Goal: Task Accomplishment & Management: Manage account settings

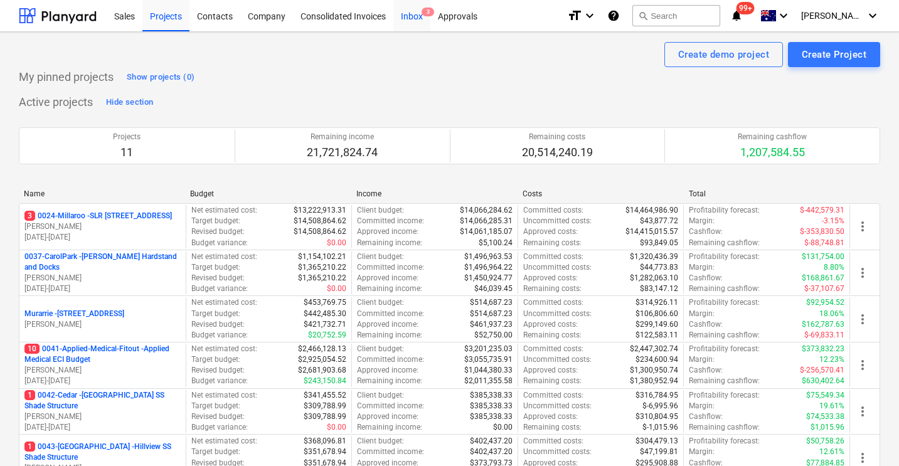
click at [402, 15] on div "Inbox 3" at bounding box center [411, 15] width 37 height 32
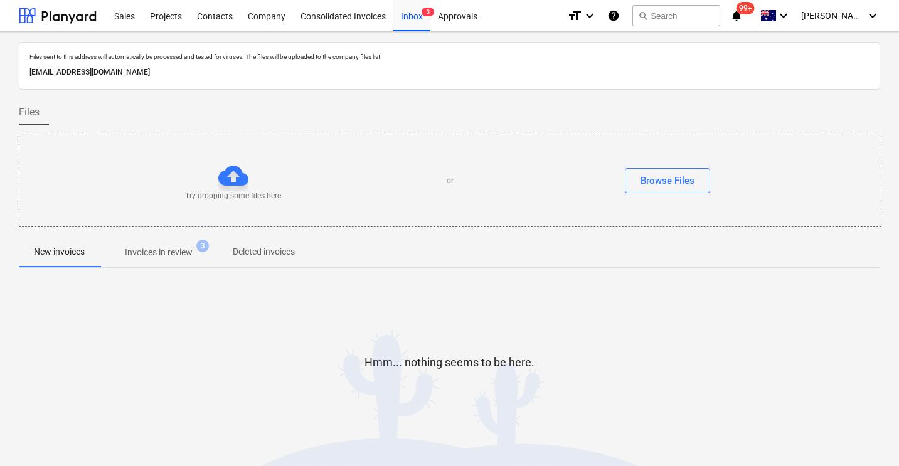
click at [178, 255] on p "Invoices in review" at bounding box center [159, 252] width 68 height 13
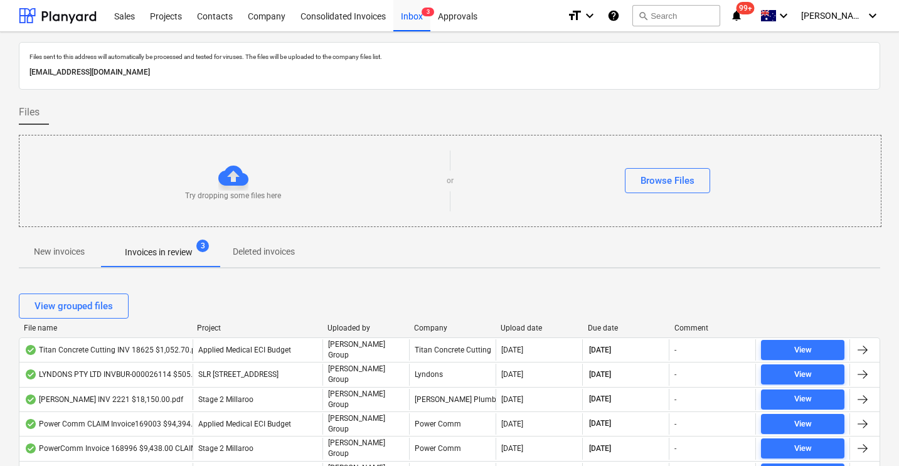
click at [533, 324] on div "Upload date" at bounding box center [539, 328] width 77 height 9
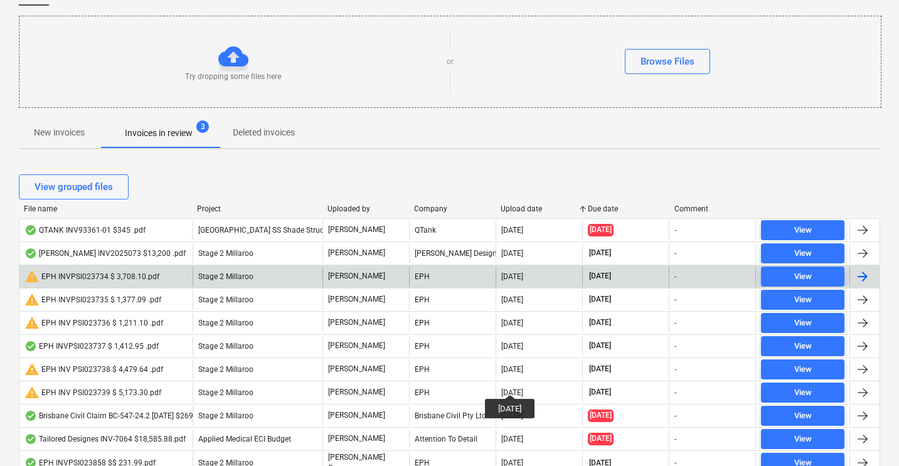
scroll to position [129, 0]
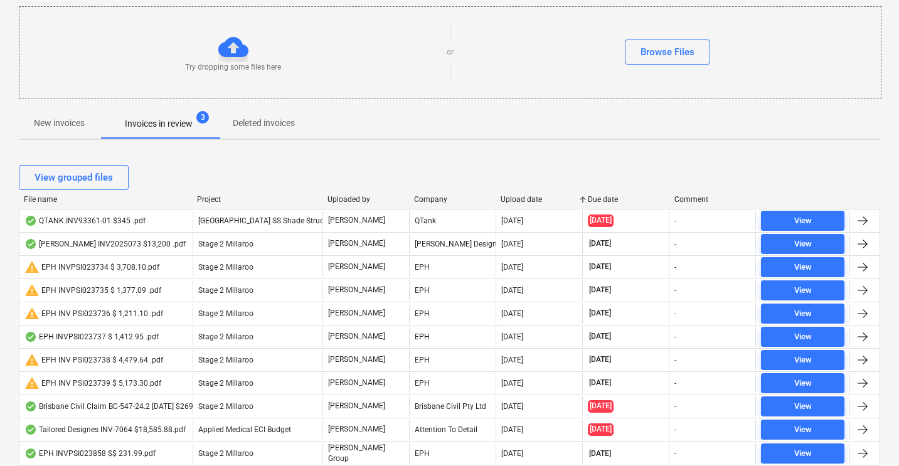
click at [521, 199] on div "Upload date" at bounding box center [539, 199] width 77 height 9
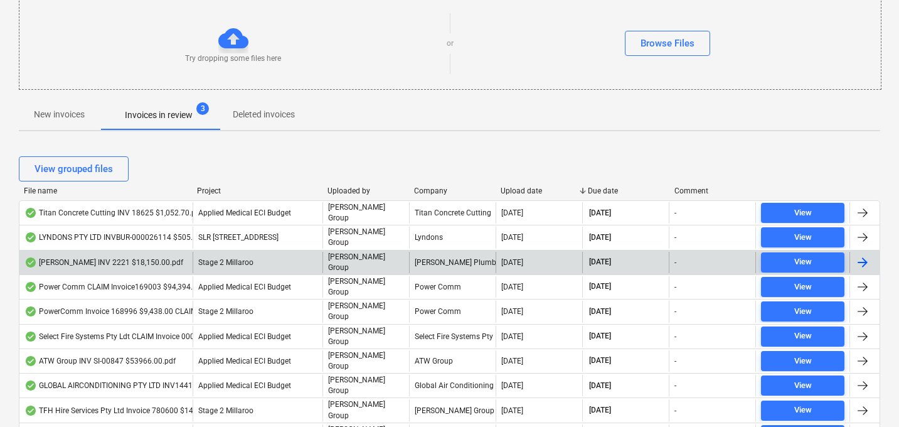
scroll to position [155, 0]
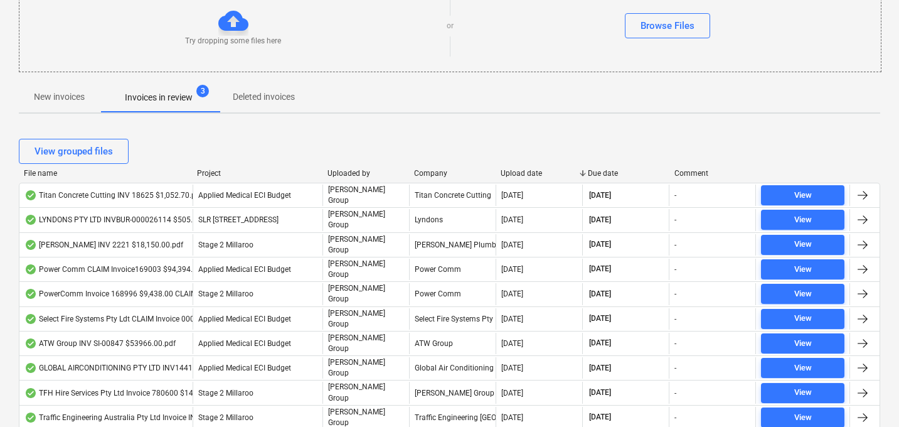
click at [515, 174] on div "Upload date" at bounding box center [539, 173] width 77 height 9
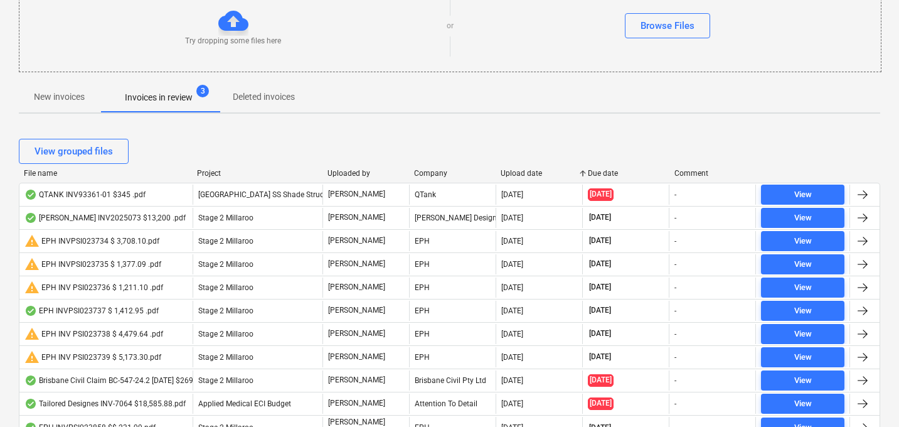
click at [515, 174] on div "Upload date" at bounding box center [539, 173] width 77 height 9
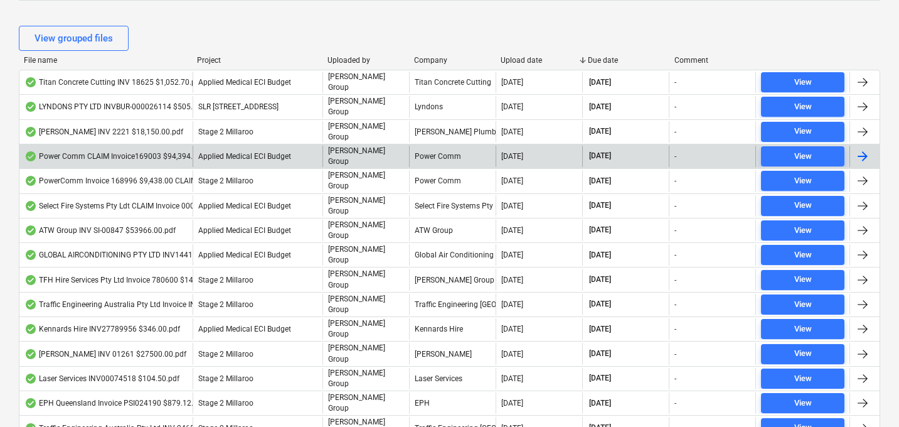
scroll to position [269, 0]
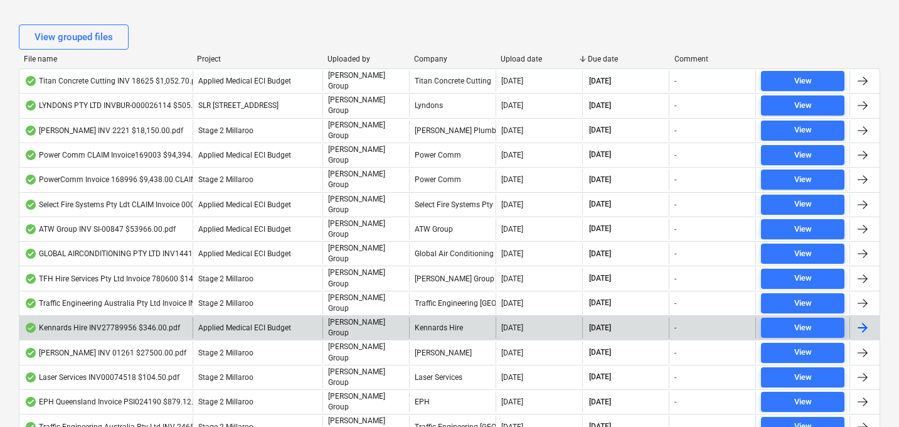
click at [131, 322] on div "Kennards Hire INV27789956 $346.00.pdf" at bounding box center [102, 327] width 156 height 10
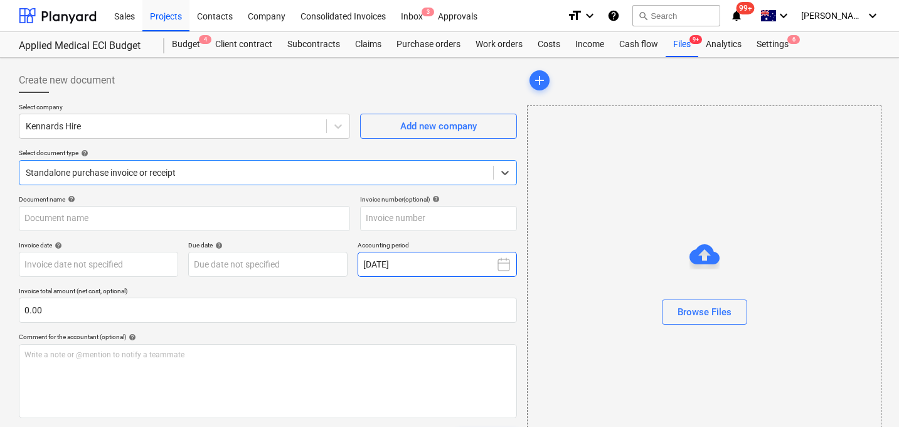
type input "27789956"
type input "20 Aug 2025"
type input "20 Sep 2025"
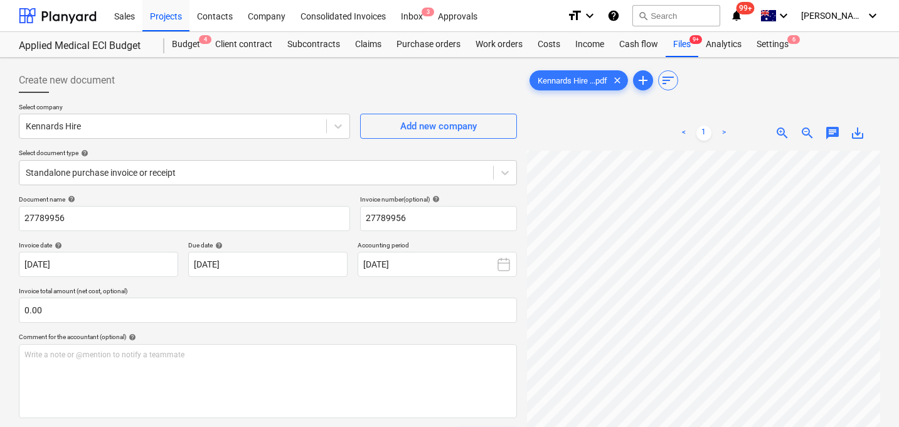
scroll to position [117, 119]
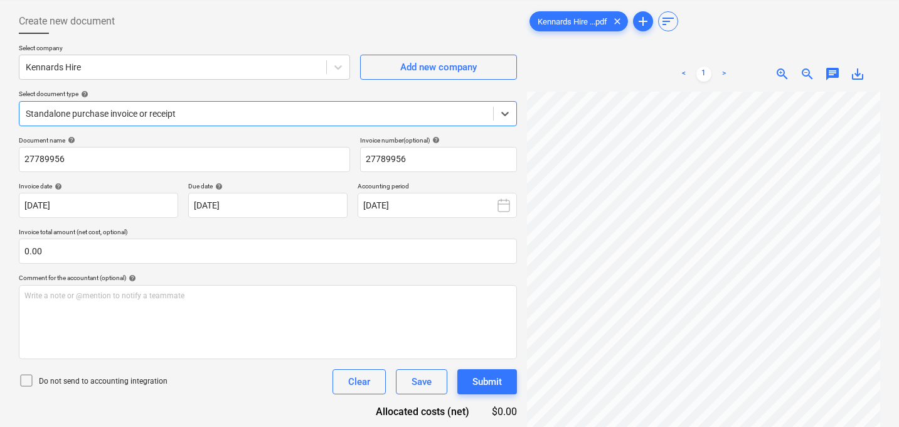
scroll to position [61, 0]
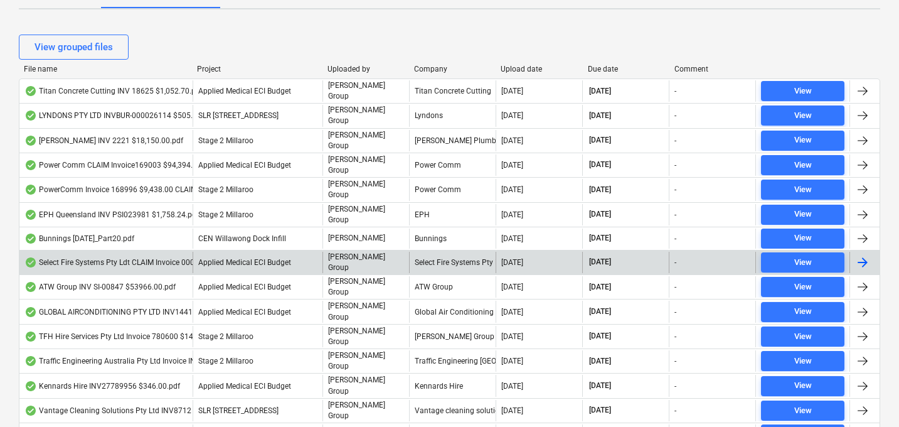
scroll to position [257, 0]
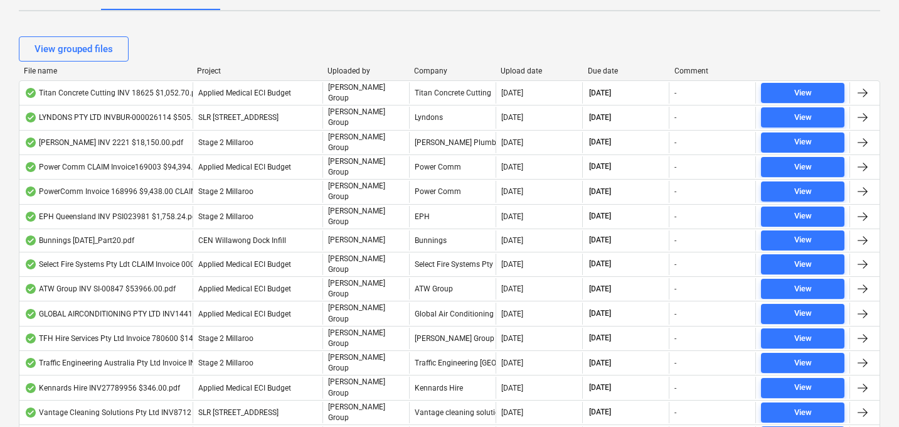
click at [521, 70] on div "Upload date" at bounding box center [539, 70] width 77 height 9
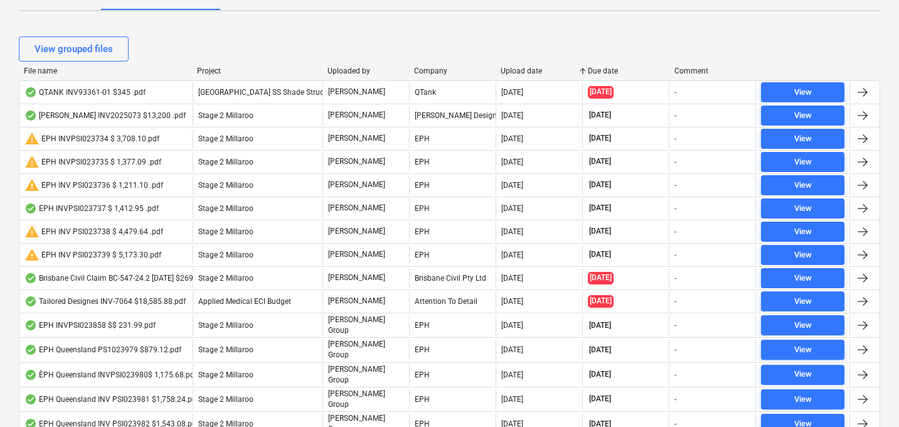
click at [521, 70] on div "Upload date" at bounding box center [539, 70] width 77 height 9
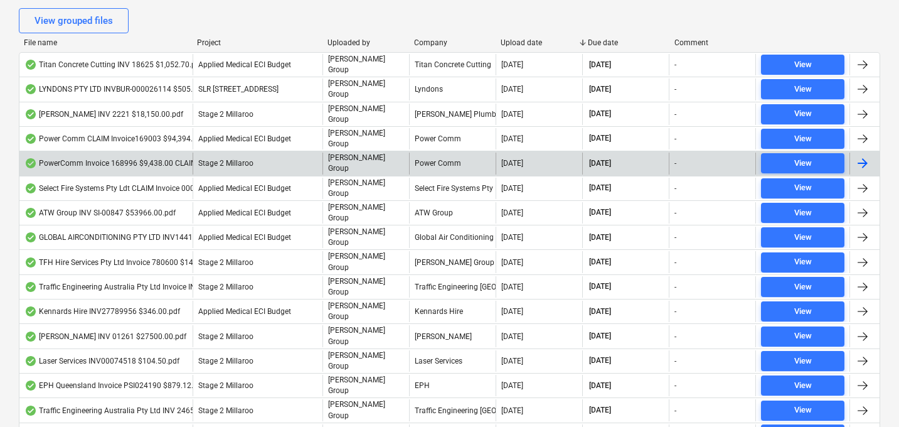
scroll to position [287, 0]
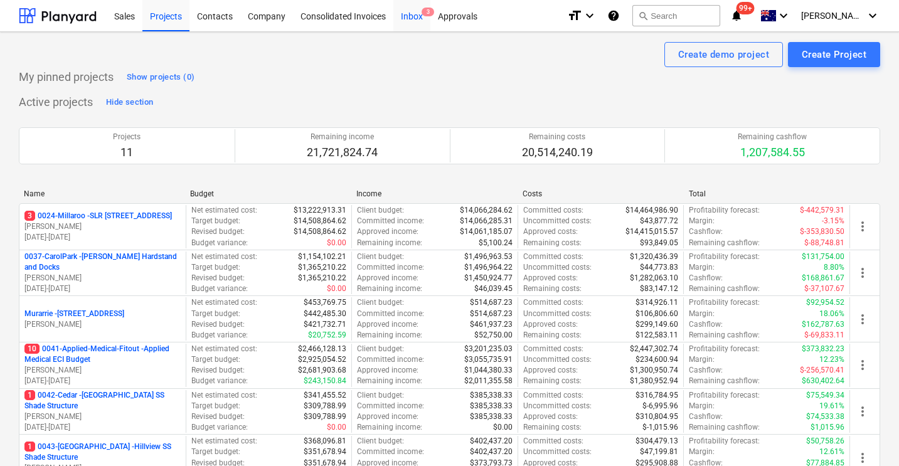
click at [412, 17] on div "Inbox 3" at bounding box center [411, 15] width 37 height 32
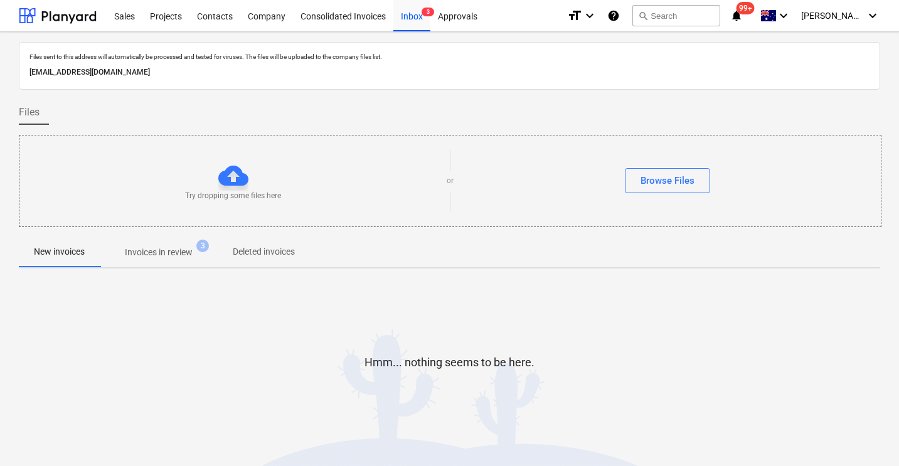
click at [149, 247] on p "Invoices in review" at bounding box center [159, 252] width 68 height 13
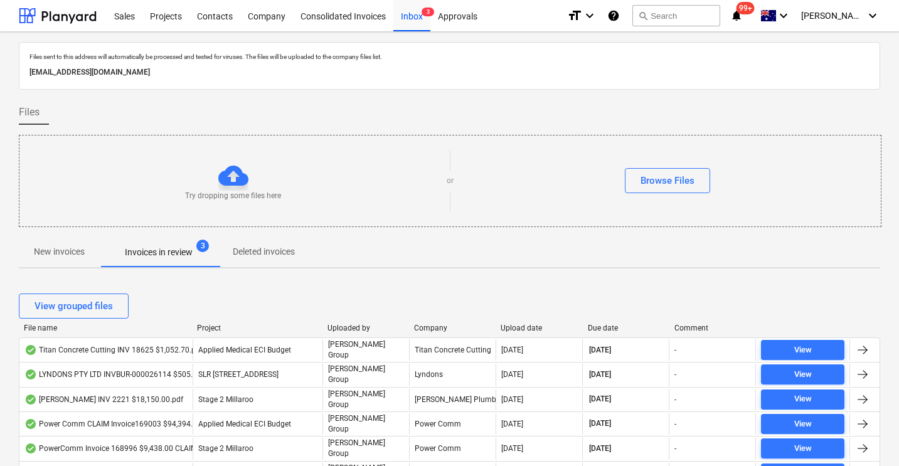
click at [518, 328] on div "Upload date" at bounding box center [539, 328] width 77 height 9
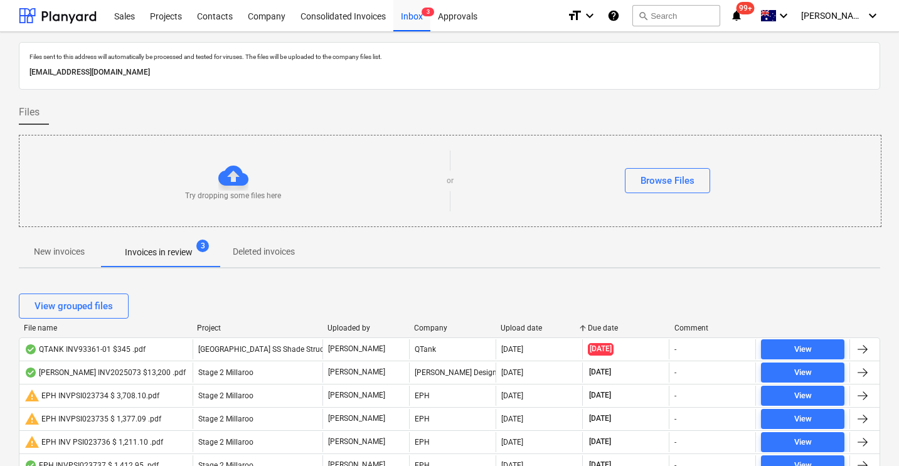
click at [518, 328] on div "Upload date" at bounding box center [539, 328] width 77 height 9
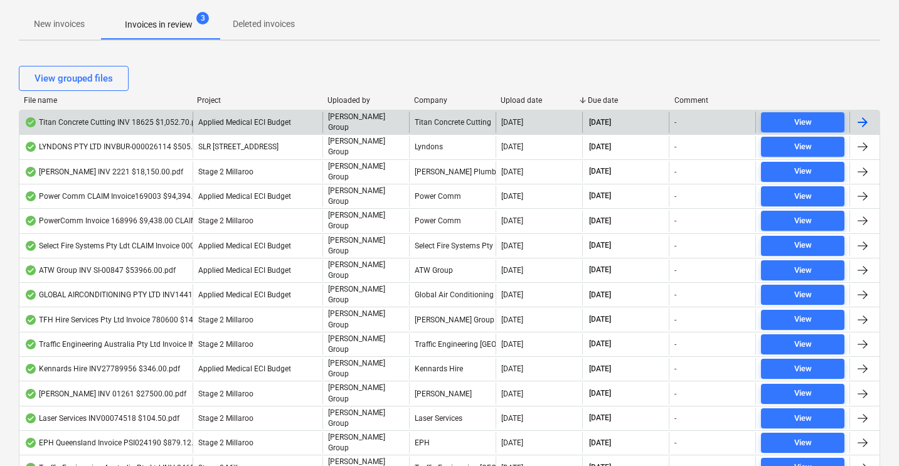
scroll to position [233, 0]
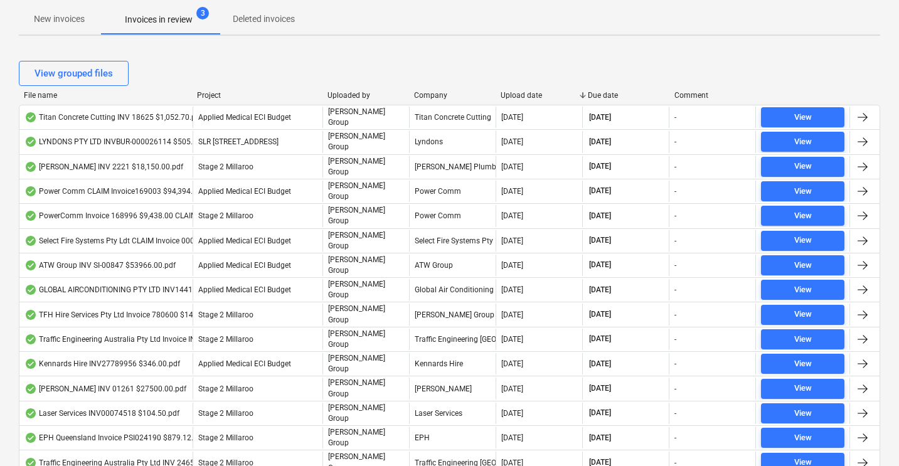
click at [193, 100] on div "File name Project Uploaded by Company Upload date Due date Comment" at bounding box center [449, 98] width 861 height 14
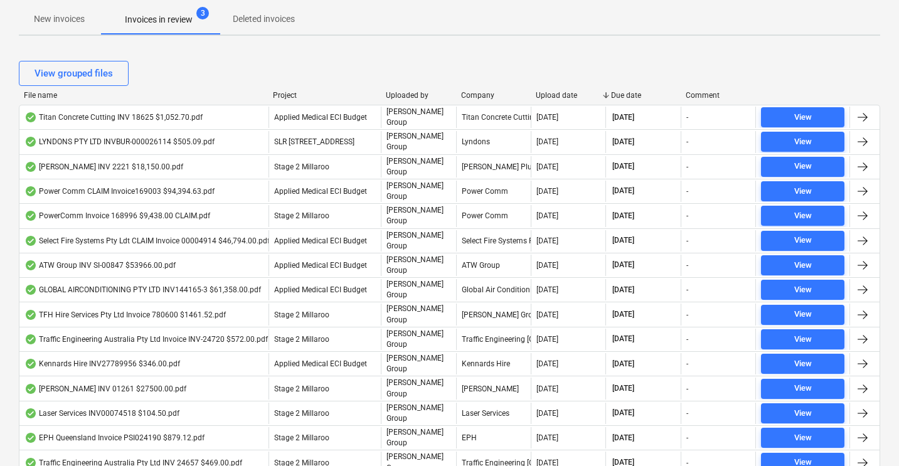
drag, startPoint x: 188, startPoint y: 99, endPoint x: 264, endPoint y: 98, distance: 75.9
click at [264, 98] on div at bounding box center [268, 95] width 23 height 9
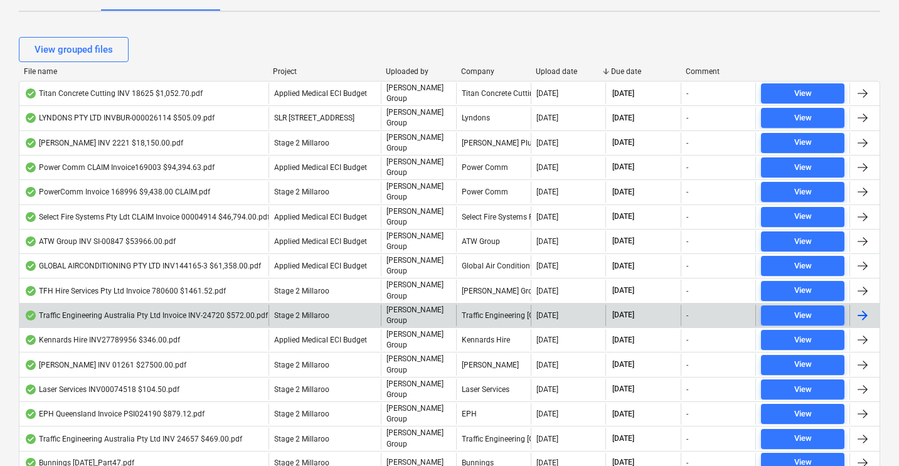
scroll to position [257, 0]
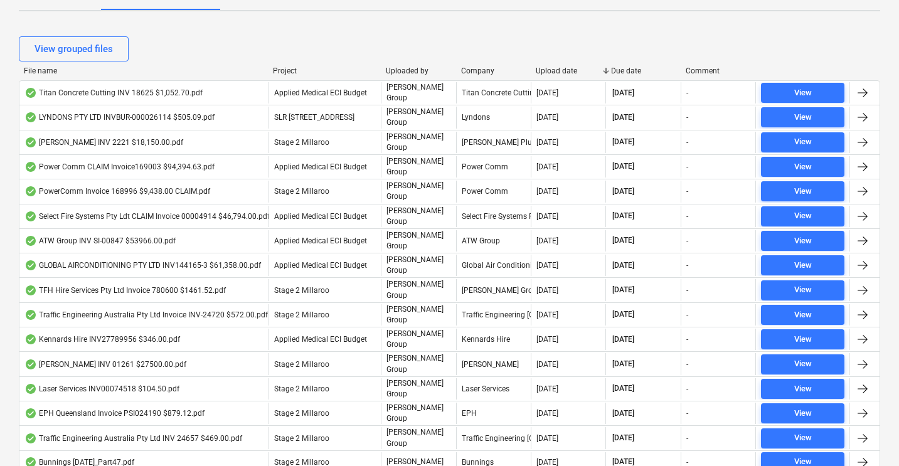
click at [565, 66] on div "Upload date" at bounding box center [568, 70] width 65 height 9
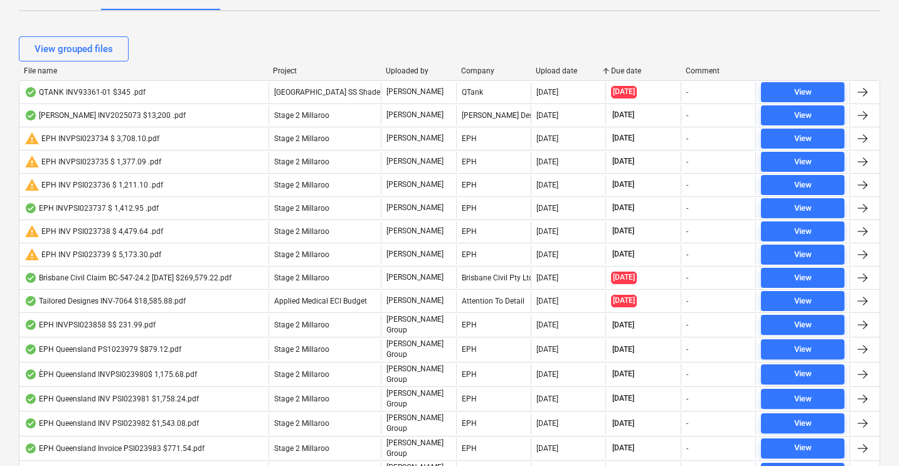
click at [565, 66] on div "Upload date" at bounding box center [568, 70] width 65 height 9
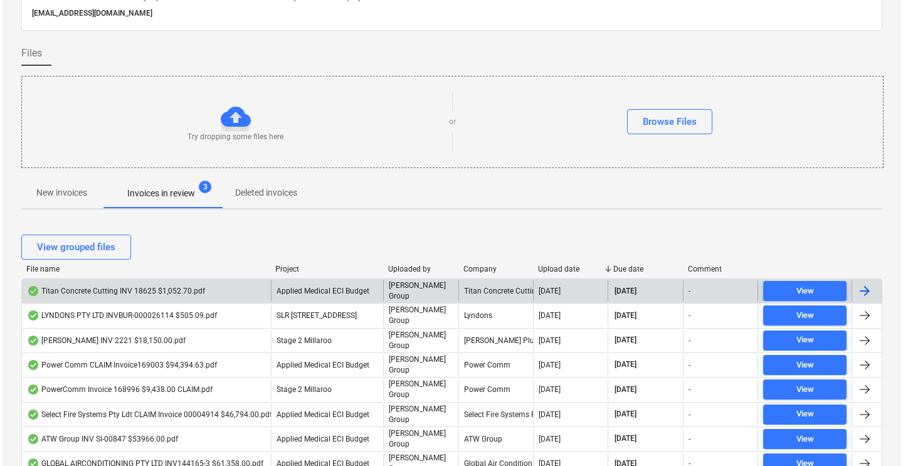
scroll to position [0, 0]
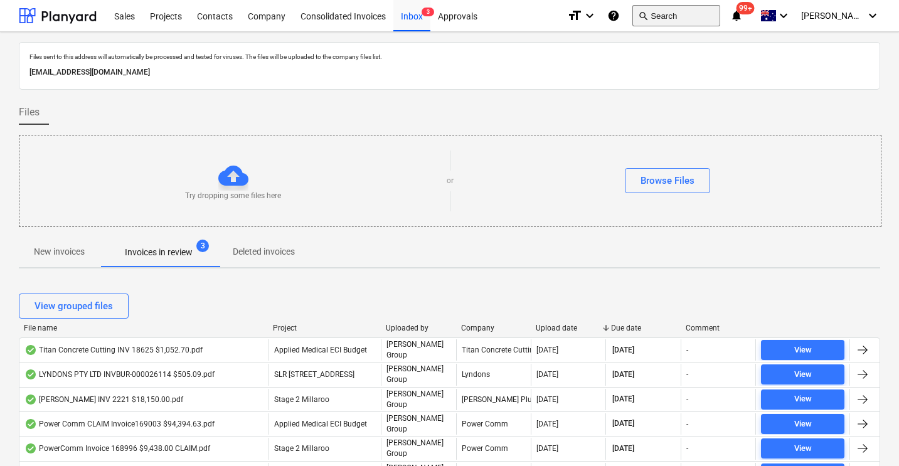
click at [686, 19] on button "search Search" at bounding box center [676, 15] width 88 height 21
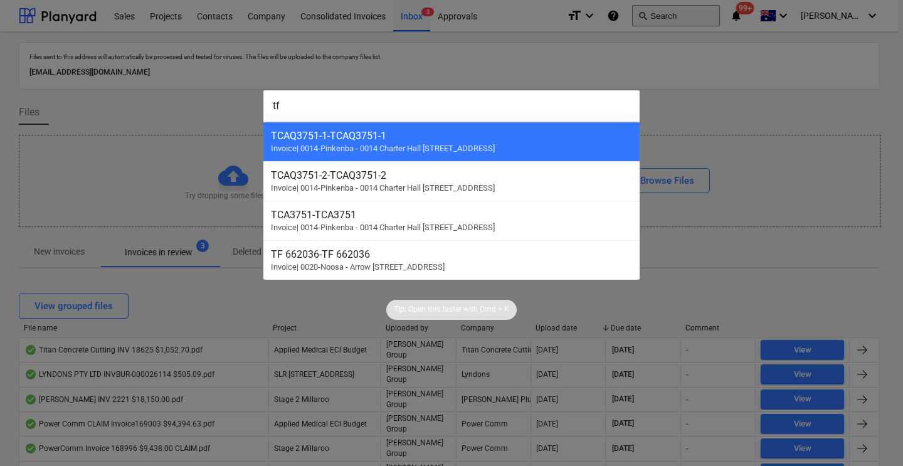
type input "tfh"
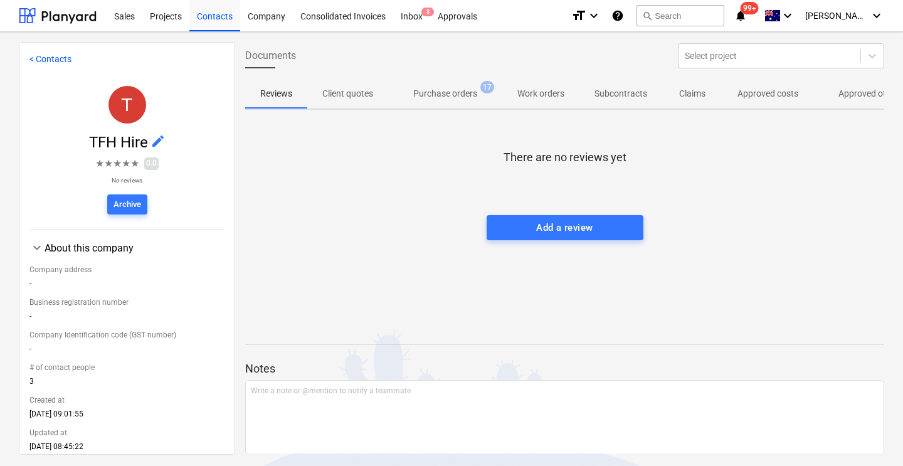
click at [856, 92] on p "Approved other costs" at bounding box center [880, 93] width 83 height 13
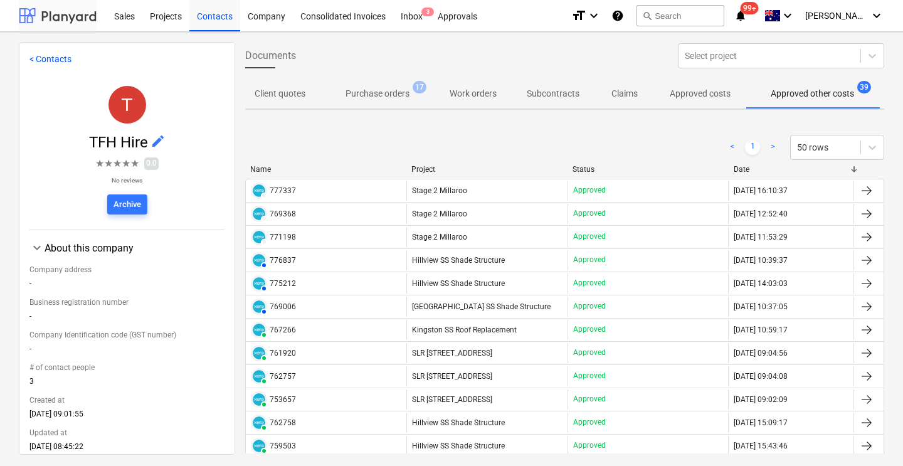
click at [53, 17] on div at bounding box center [58, 15] width 78 height 31
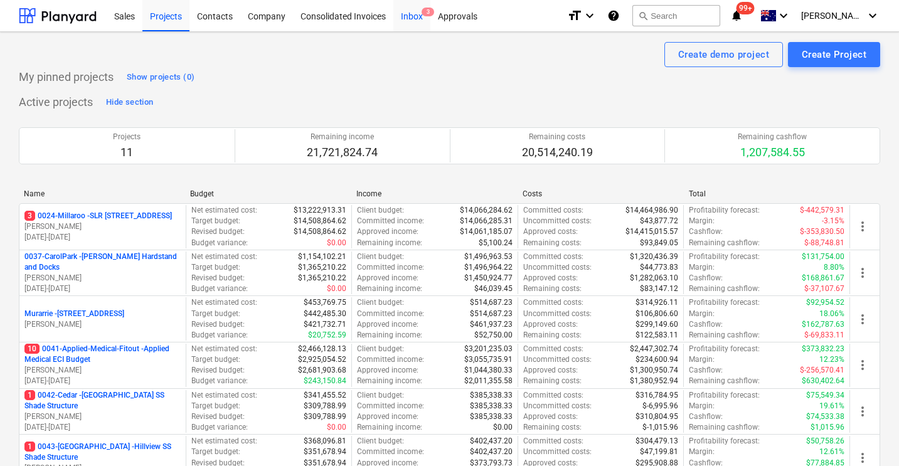
click at [400, 16] on div "Inbox 3" at bounding box center [411, 15] width 37 height 32
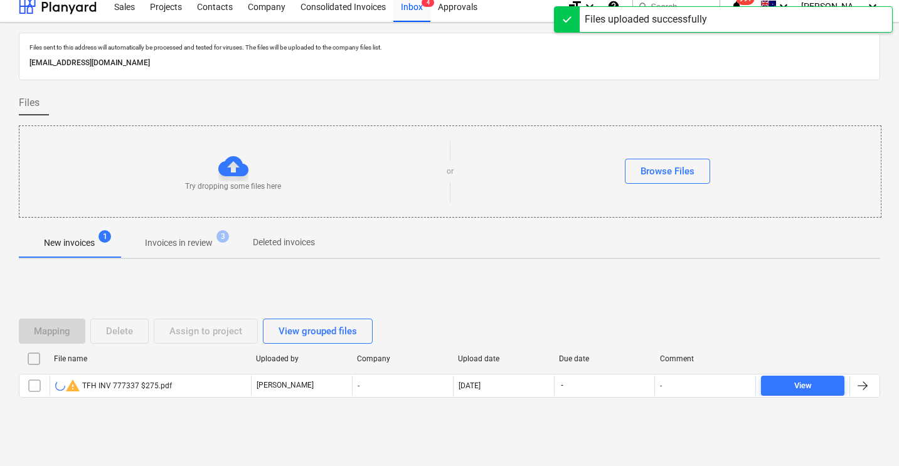
scroll to position [21, 0]
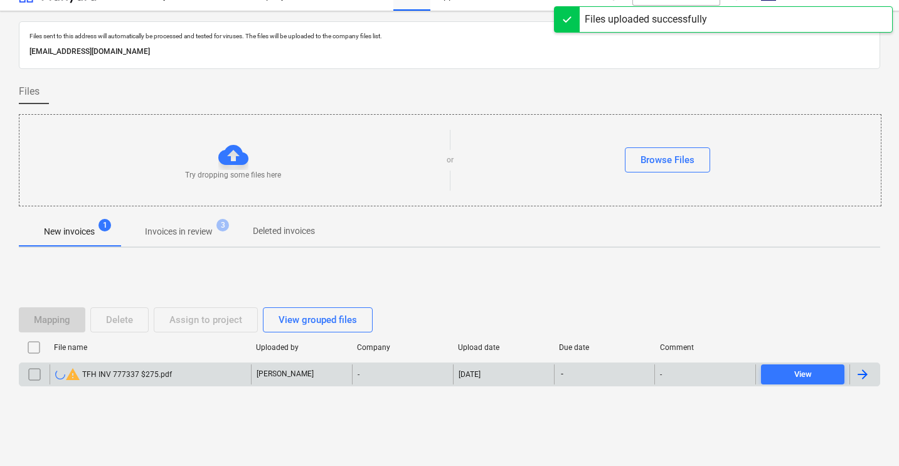
click at [35, 374] on input "checkbox" at bounding box center [34, 374] width 20 height 20
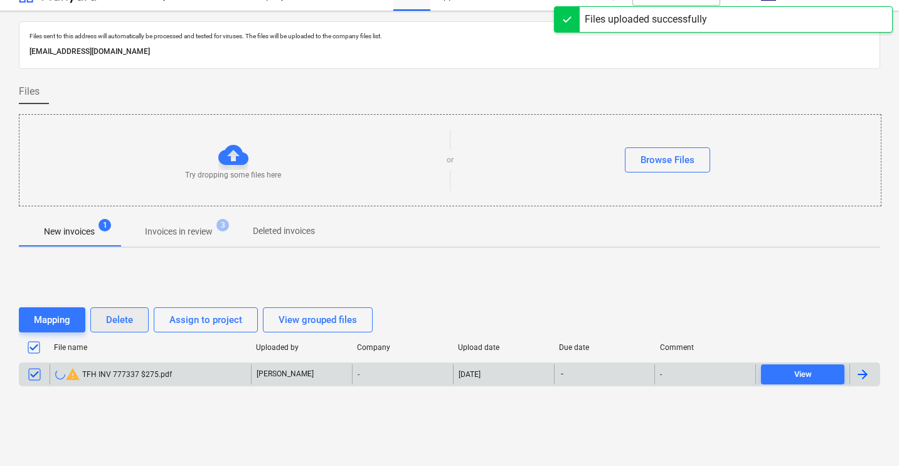
click at [124, 322] on div "Delete" at bounding box center [119, 320] width 27 height 16
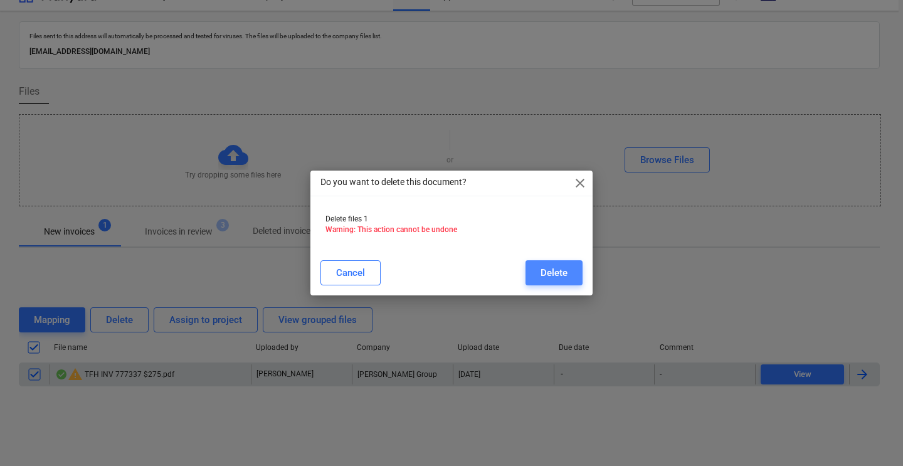
click at [545, 275] on div "Delete" at bounding box center [554, 273] width 27 height 16
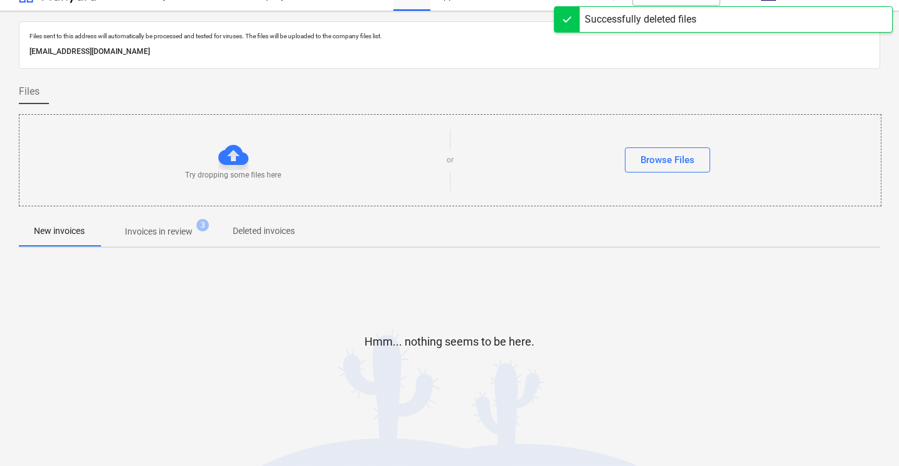
click at [300, 417] on div "Hmm... nothing seems to be here." at bounding box center [449, 352] width 861 height 188
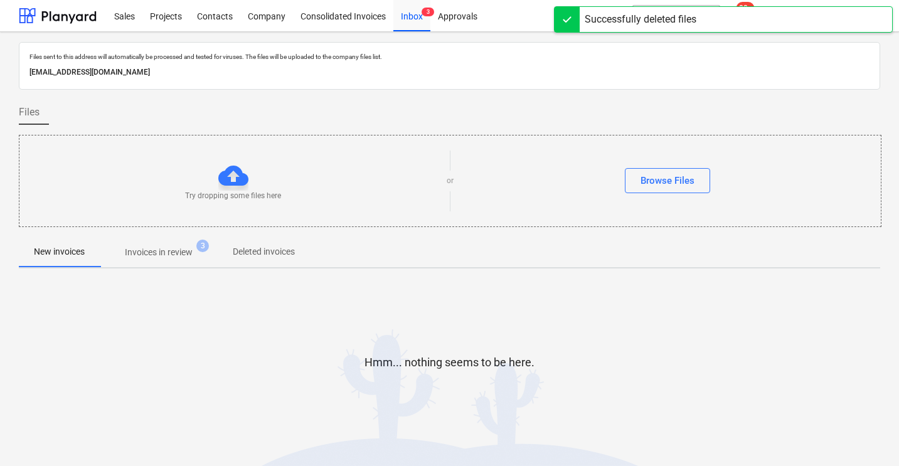
click at [576, 121] on div "Files" at bounding box center [449, 112] width 861 height 25
click at [58, 16] on div at bounding box center [58, 15] width 78 height 31
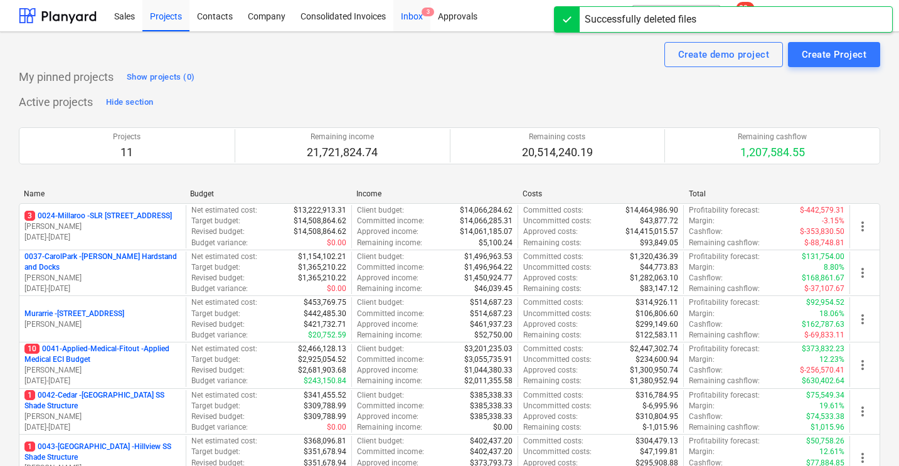
click at [418, 25] on div "Inbox 3" at bounding box center [411, 15] width 37 height 32
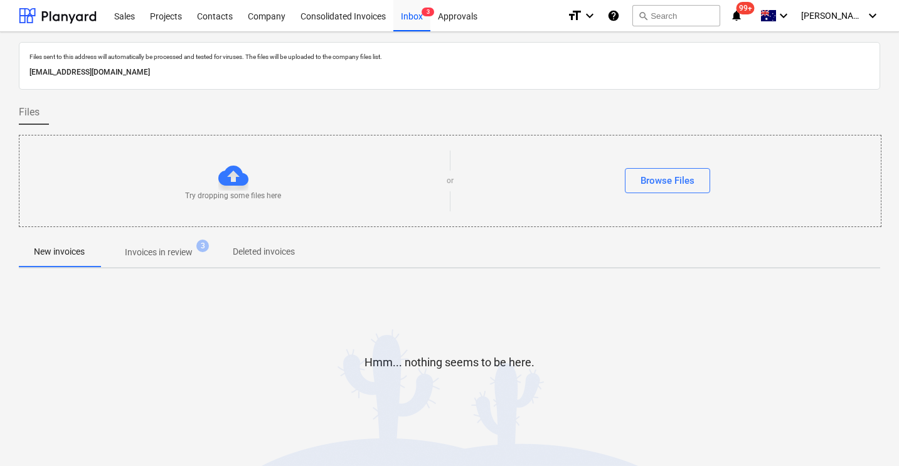
click at [170, 252] on p "Invoices in review" at bounding box center [159, 252] width 68 height 13
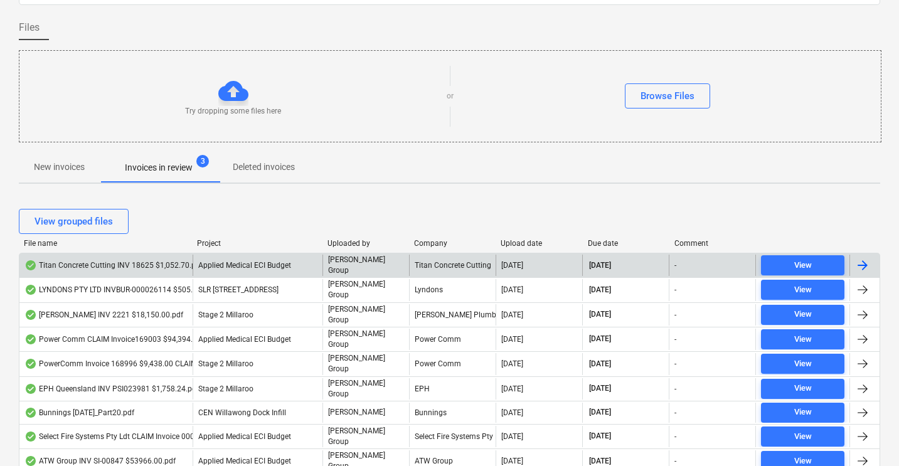
scroll to position [120, 0]
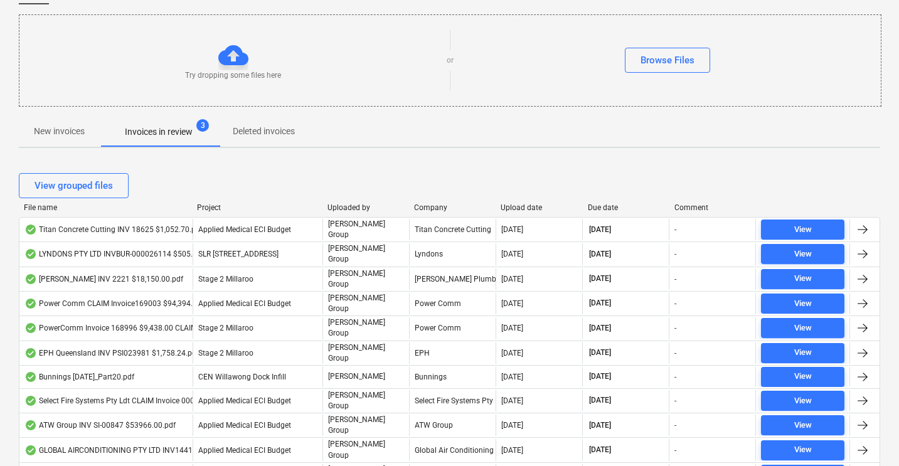
click at [45, 205] on div "File name" at bounding box center [105, 207] width 163 height 9
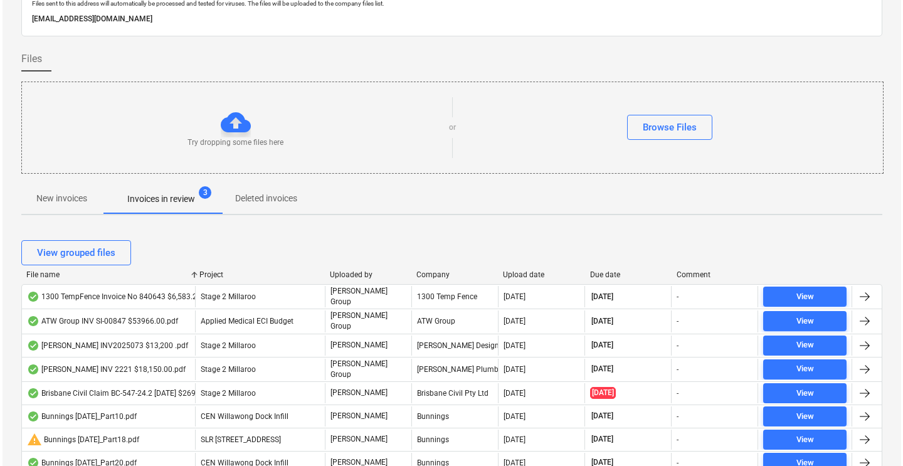
scroll to position [0, 0]
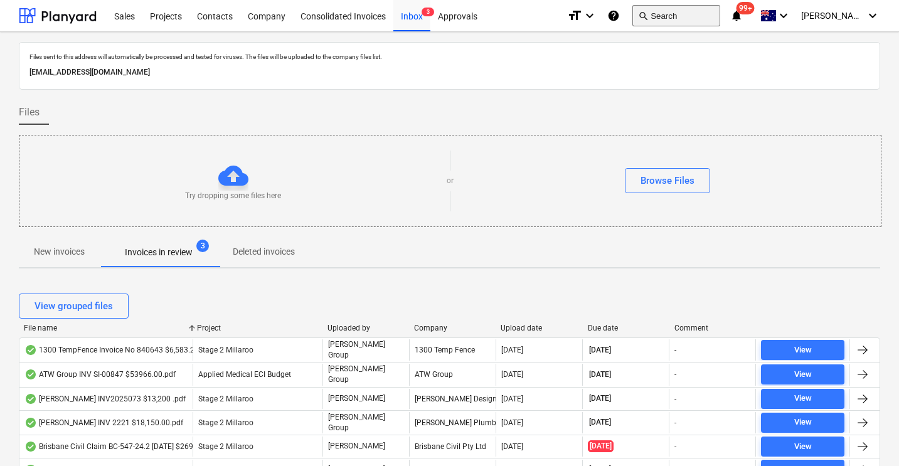
click at [697, 20] on button "search Search" at bounding box center [676, 15] width 88 height 21
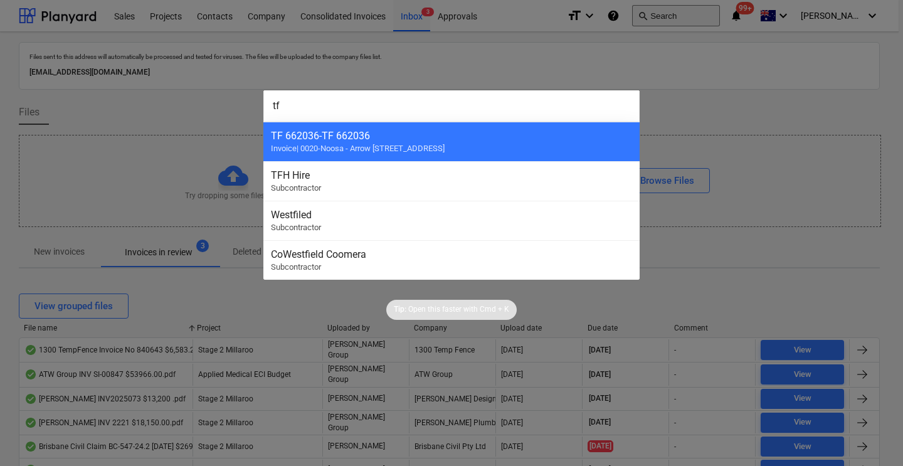
type input "tfh"
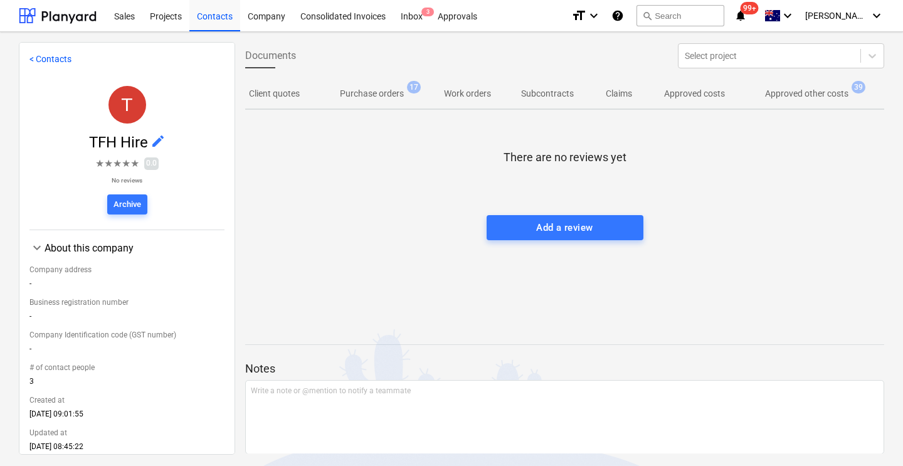
scroll to position [0, 91]
click at [809, 92] on p "Approved other costs" at bounding box center [789, 93] width 83 height 13
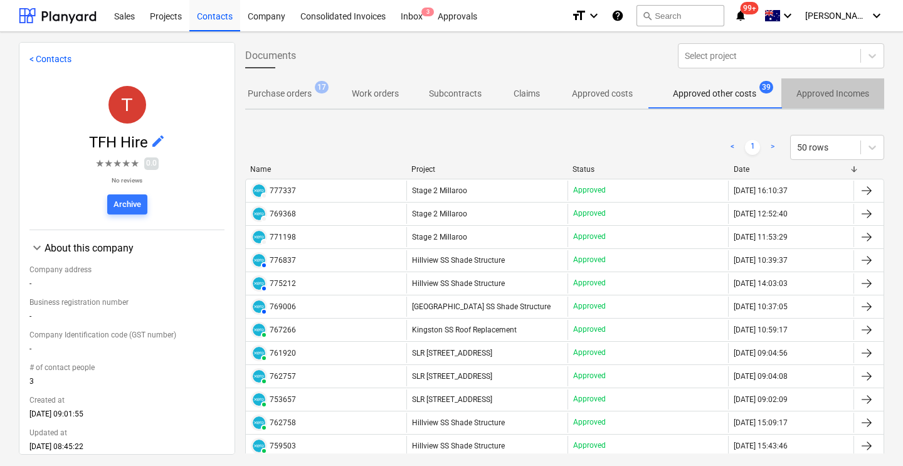
click at [840, 92] on p "Approved Incomes" at bounding box center [833, 93] width 73 height 13
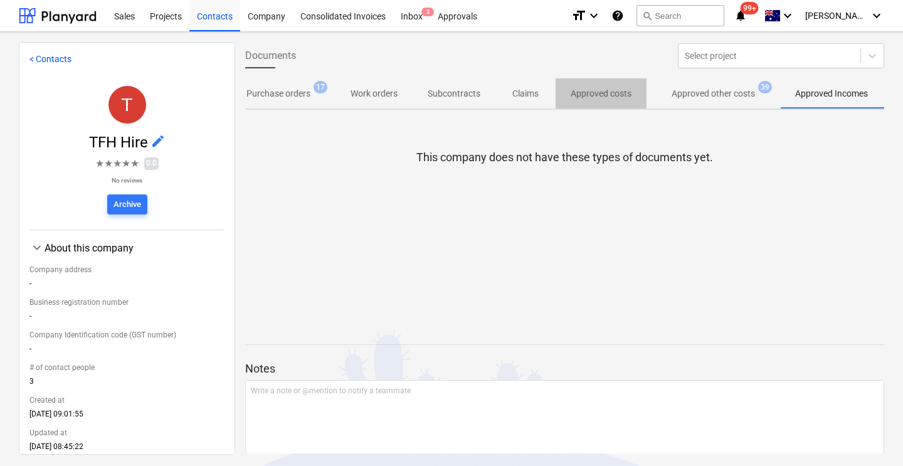
click at [621, 95] on p "Approved costs" at bounding box center [601, 93] width 61 height 13
click at [682, 97] on p "Approved other costs" at bounding box center [714, 93] width 83 height 13
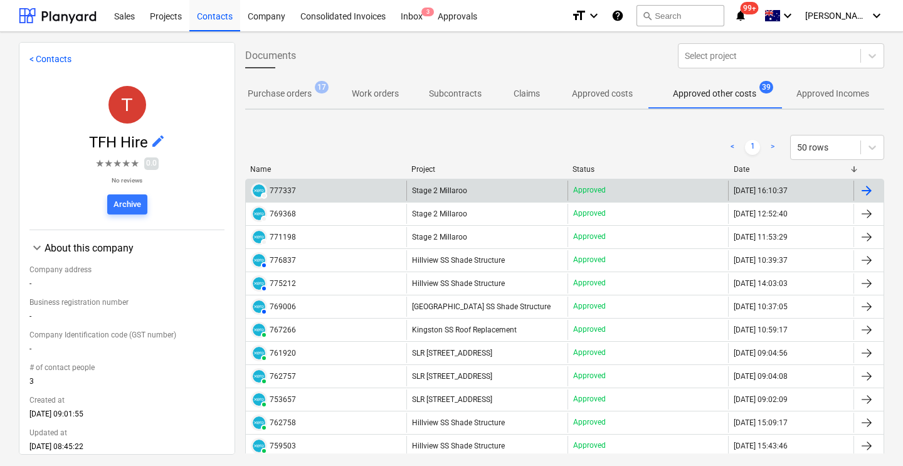
click at [304, 189] on div "DRAFT 777337" at bounding box center [326, 191] width 161 height 20
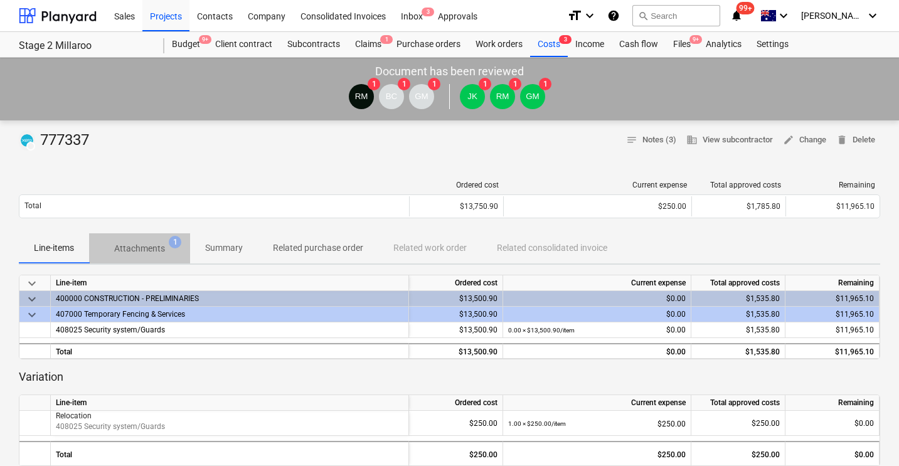
click at [151, 250] on p "Attachments" at bounding box center [139, 248] width 51 height 13
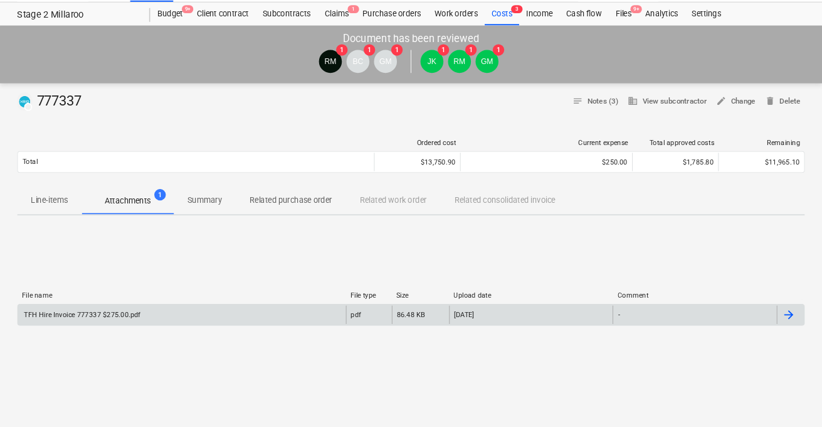
scroll to position [32, 0]
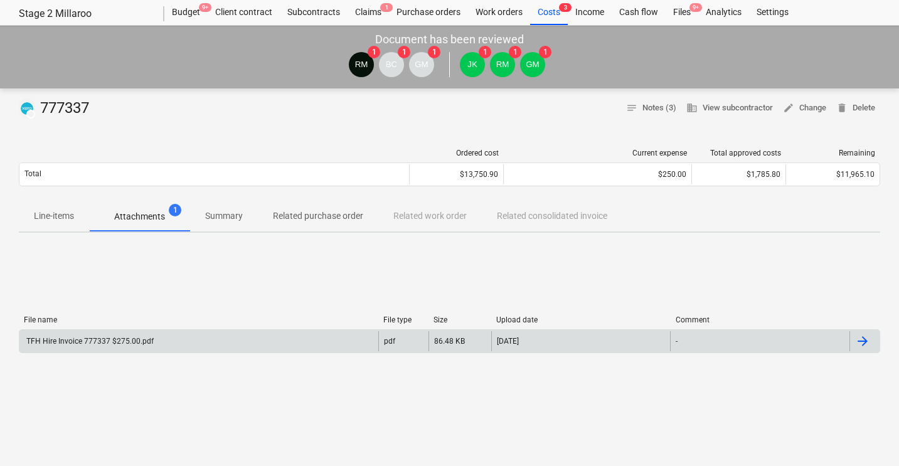
click at [137, 339] on div "TFH Hire Invoice 777337 $275.00.pdf" at bounding box center [88, 341] width 129 height 9
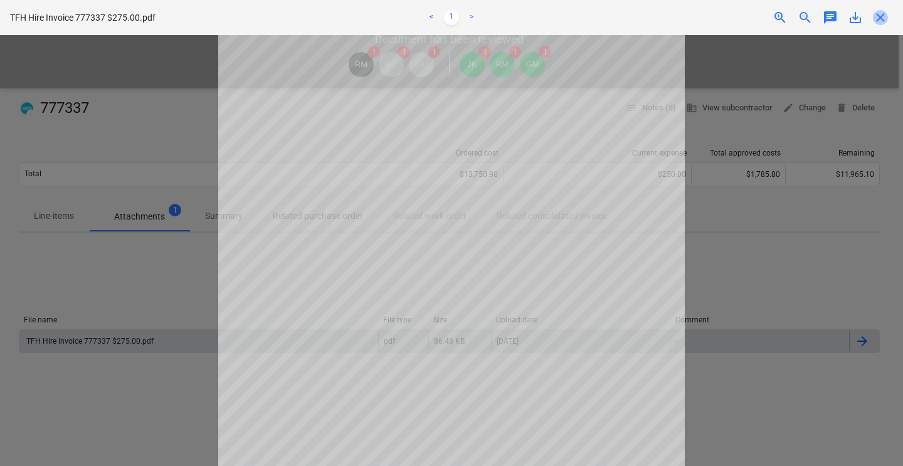
click at [877, 15] on span "close" at bounding box center [880, 17] width 15 height 15
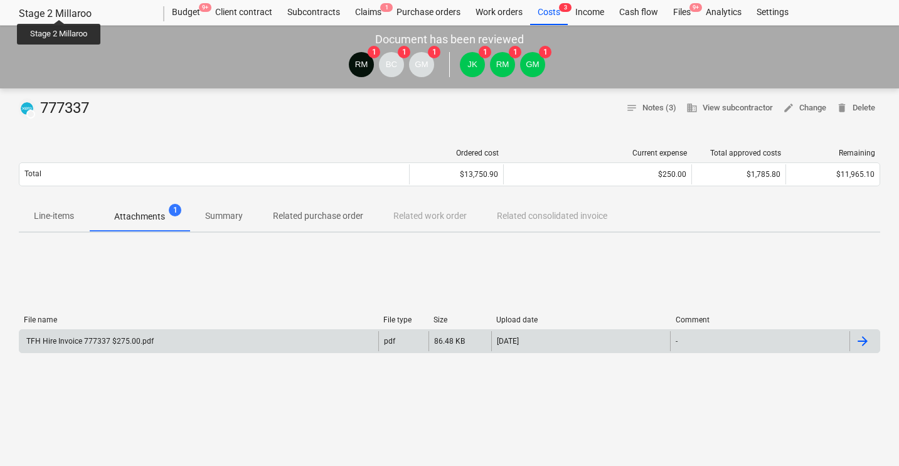
click at [60, 8] on div "Stage 2 Millaroo" at bounding box center [84, 14] width 130 height 13
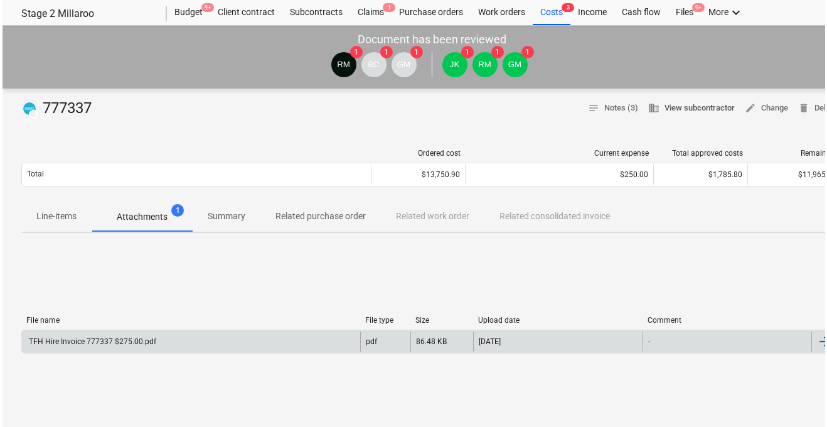
scroll to position [0, 0]
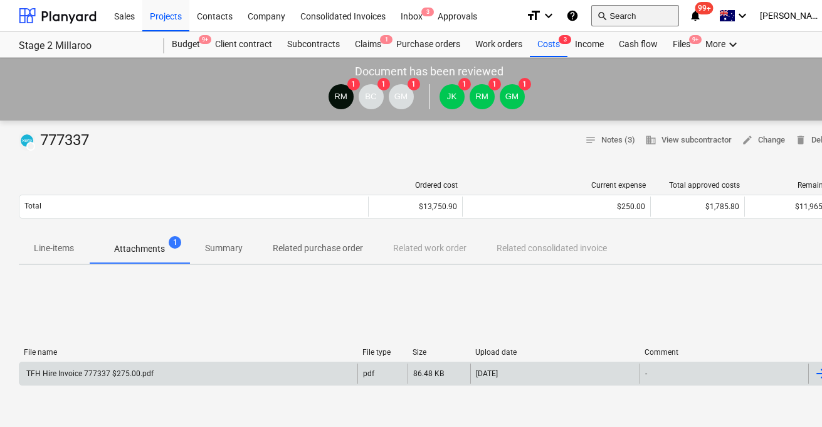
click at [661, 19] on button "search Search" at bounding box center [636, 15] width 88 height 21
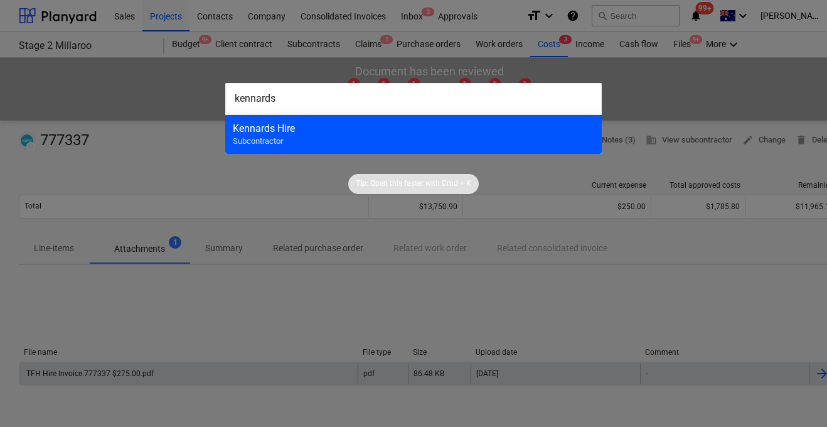
type input "kennards"
click at [327, 133] on div "Kennards Hire" at bounding box center [413, 128] width 361 height 12
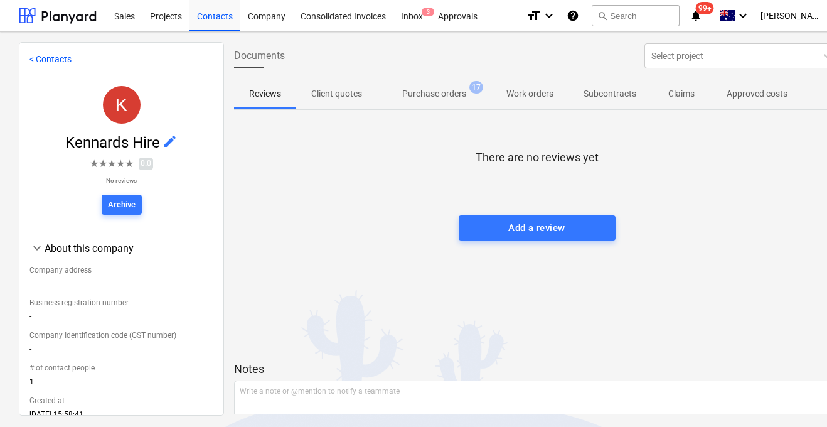
click at [625, 90] on p "Subcontracts" at bounding box center [609, 93] width 53 height 13
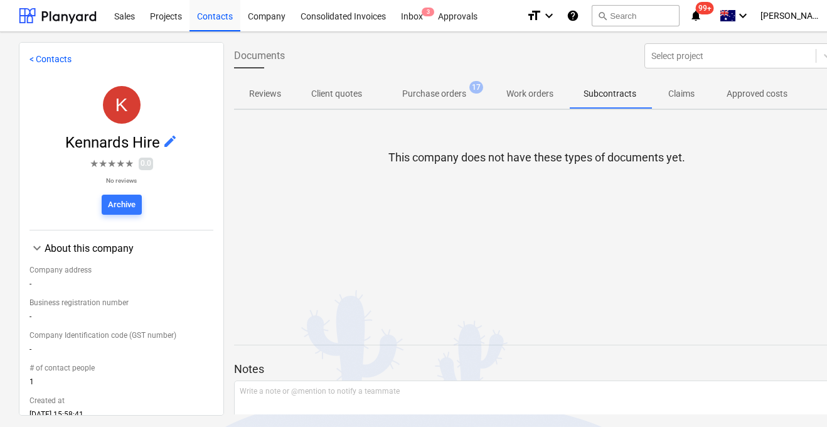
click at [681, 93] on p "Claims" at bounding box center [681, 93] width 30 height 13
click at [547, 94] on p "Work orders" at bounding box center [529, 93] width 47 height 13
click at [757, 92] on p "Approved costs" at bounding box center [756, 93] width 61 height 13
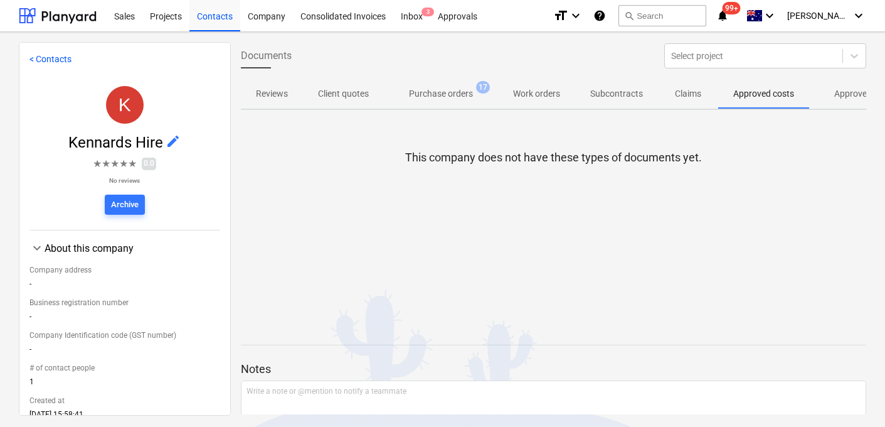
click at [842, 90] on p "Approved other costs" at bounding box center [875, 93] width 83 height 13
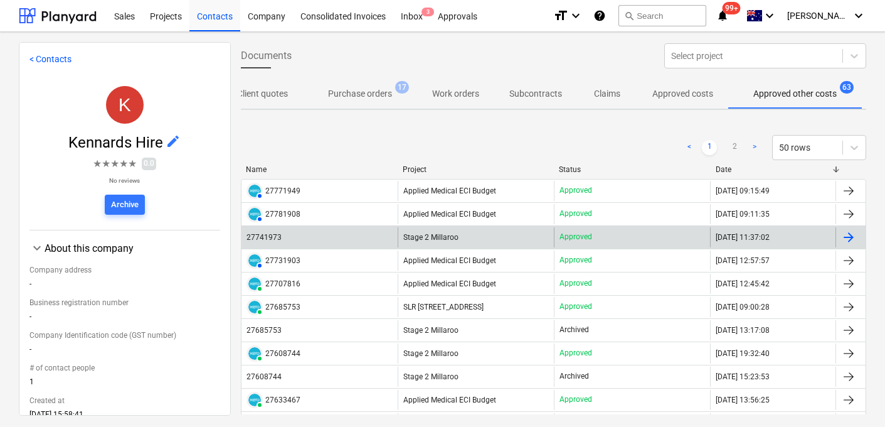
click at [275, 233] on div "27741973" at bounding box center [264, 237] width 35 height 9
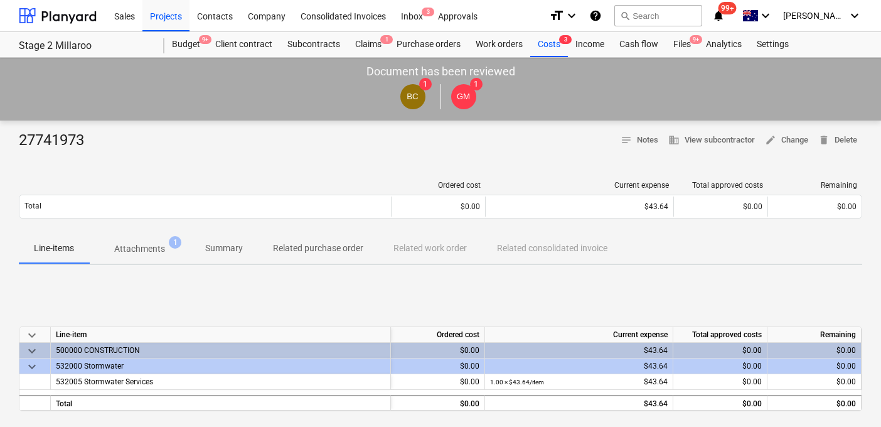
click at [163, 189] on div "Ordered cost Current expense Total approved costs Remaining" at bounding box center [440, 188] width 843 height 14
click at [163, 250] on p "Attachments" at bounding box center [139, 248] width 51 height 13
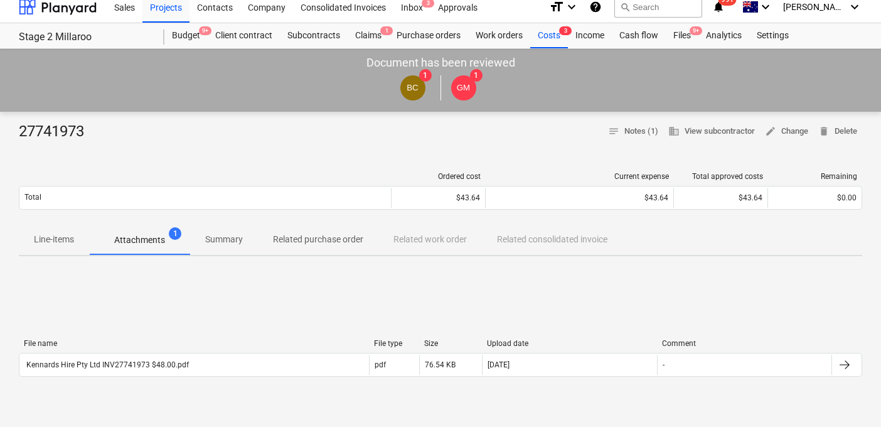
scroll to position [13, 0]
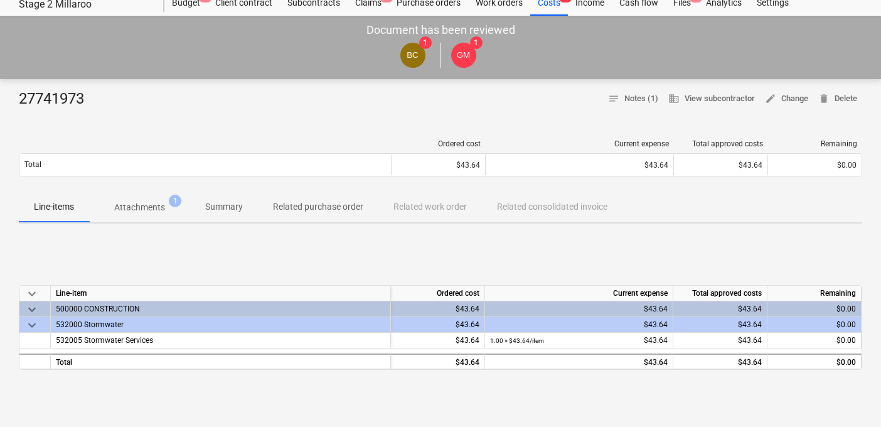
scroll to position [43, 0]
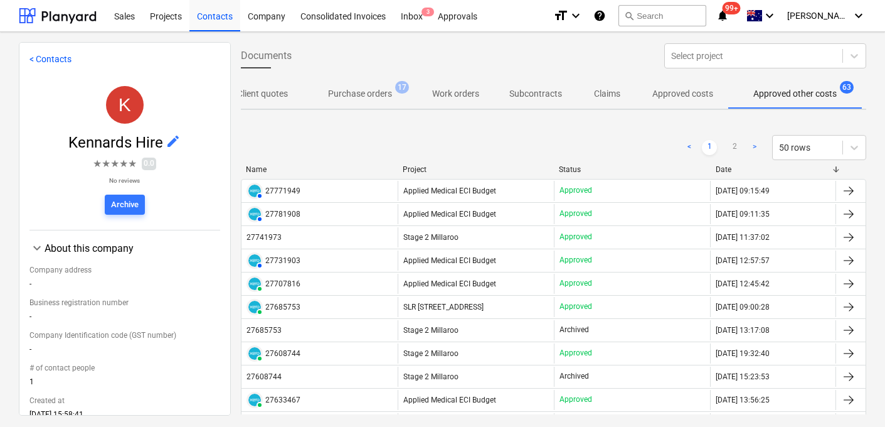
scroll to position [0, 81]
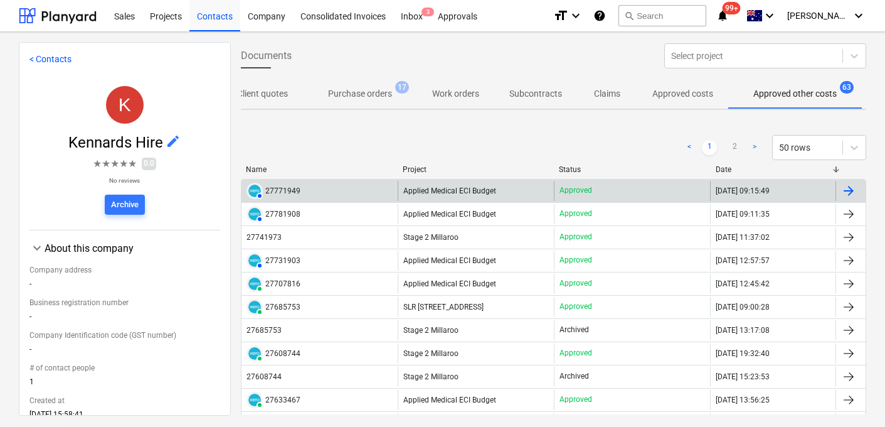
click at [284, 192] on div "27771949" at bounding box center [282, 190] width 35 height 9
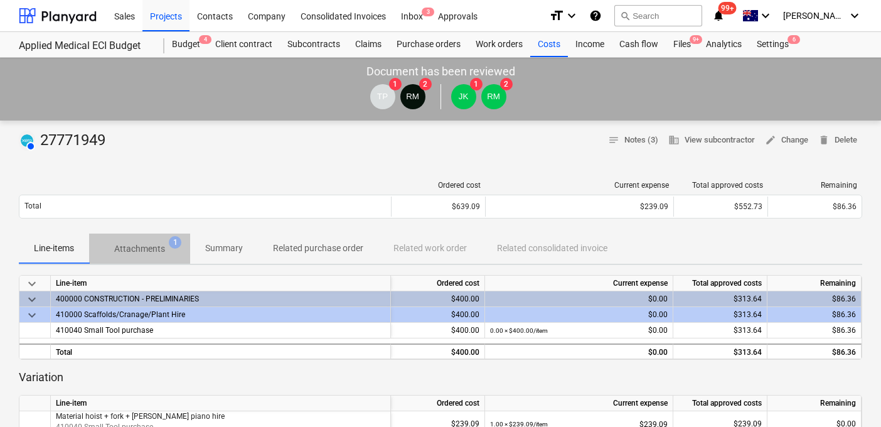
click at [153, 248] on p "Attachments" at bounding box center [139, 248] width 51 height 13
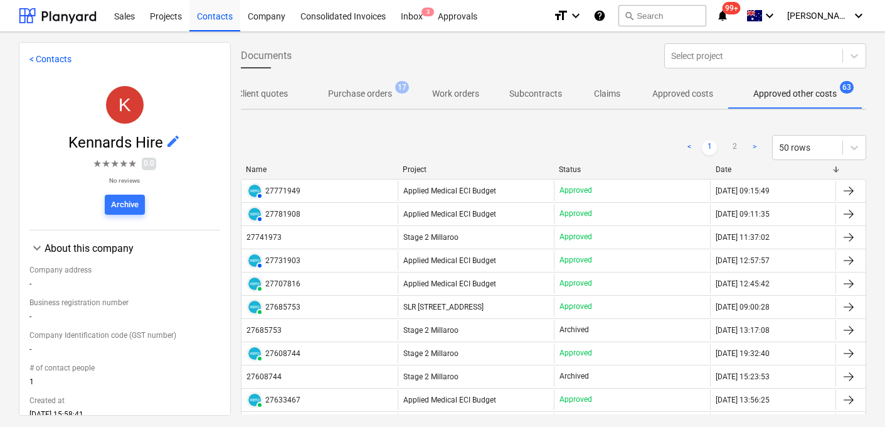
scroll to position [0, 81]
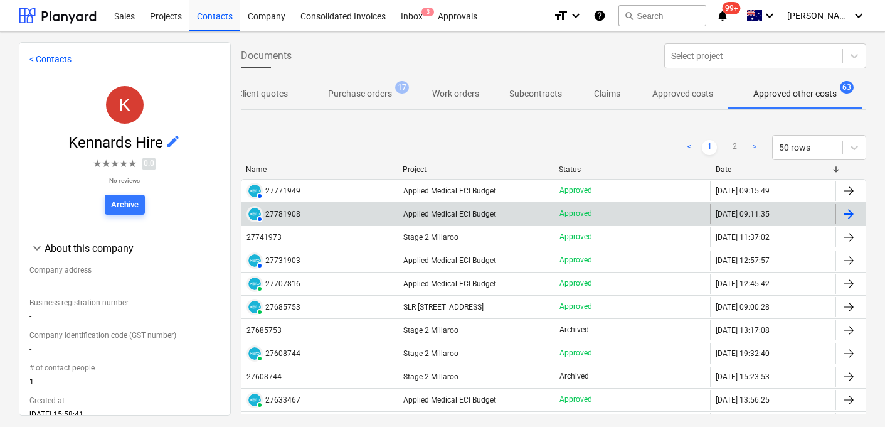
click at [302, 216] on div "AUTHORISED 27781908" at bounding box center [320, 214] width 156 height 20
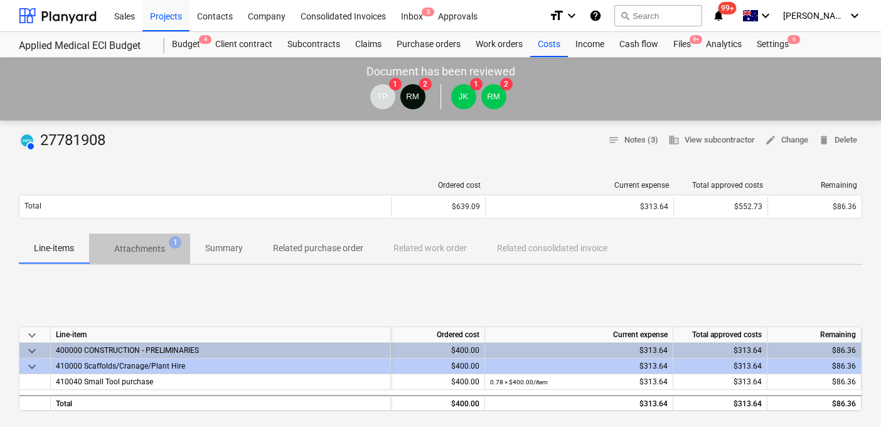
click at [152, 243] on p "Attachments" at bounding box center [139, 248] width 51 height 13
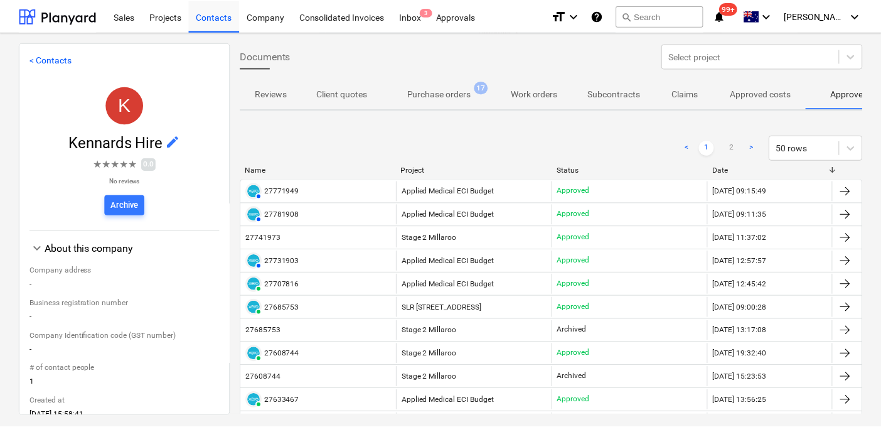
scroll to position [0, 81]
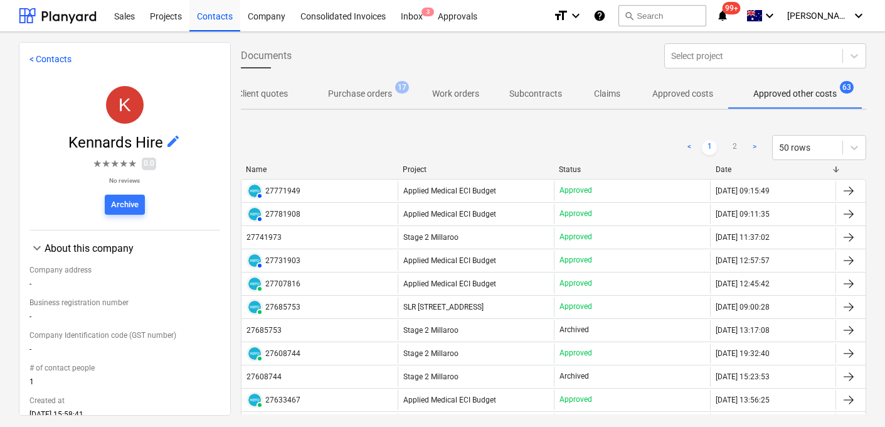
drag, startPoint x: 68, startPoint y: 14, endPoint x: 105, endPoint y: 26, distance: 38.9
click at [68, 14] on div at bounding box center [58, 15] width 78 height 31
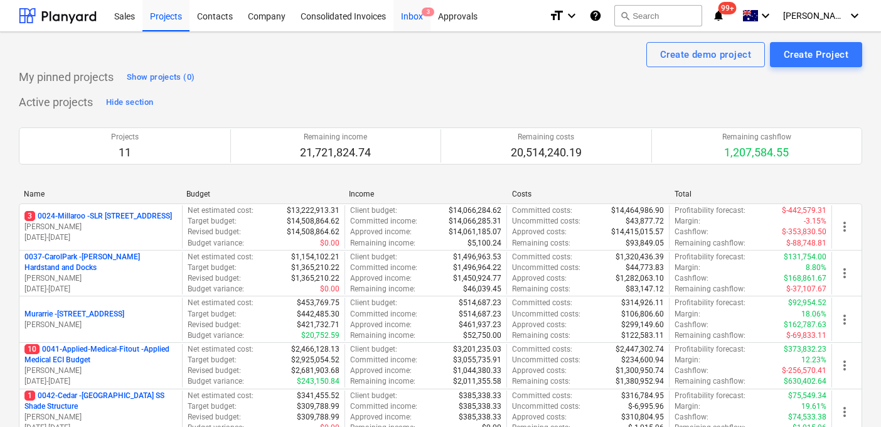
click at [413, 14] on div "Inbox 3" at bounding box center [411, 15] width 37 height 32
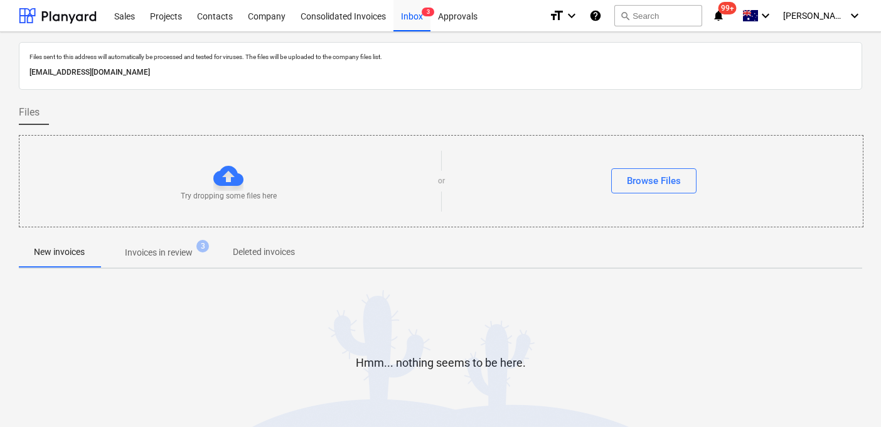
click at [170, 252] on p "Invoices in review" at bounding box center [159, 252] width 68 height 13
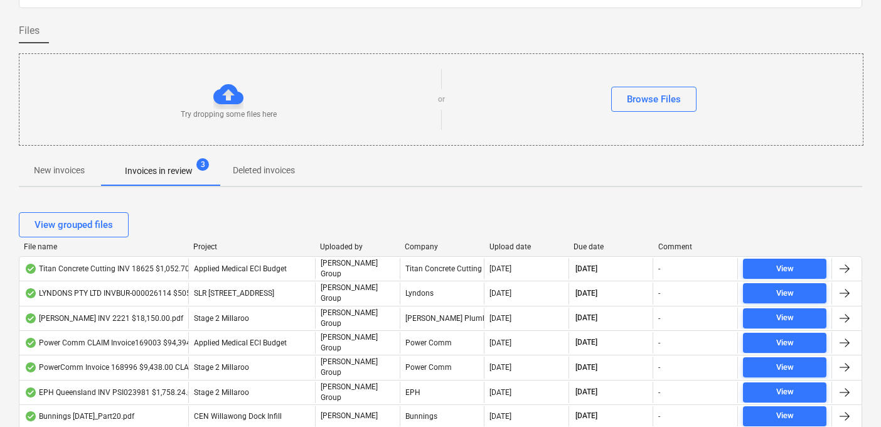
scroll to position [83, 0]
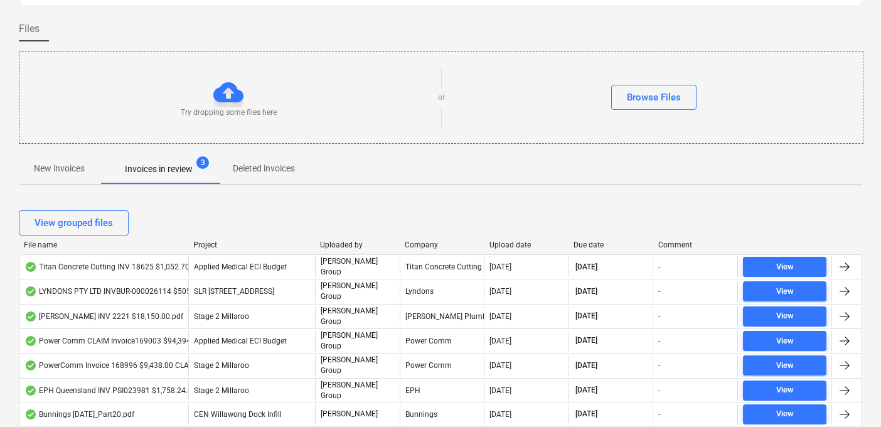
click at [522, 243] on div "Upload date" at bounding box center [526, 244] width 75 height 9
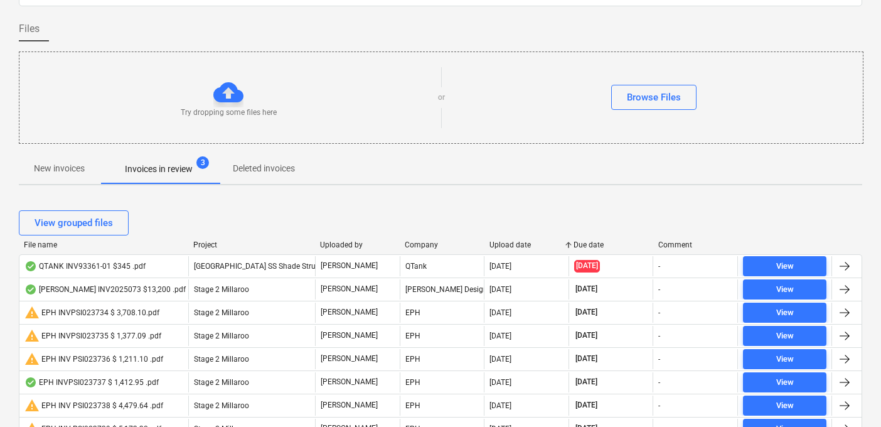
click at [522, 243] on div "Upload date" at bounding box center [526, 244] width 75 height 9
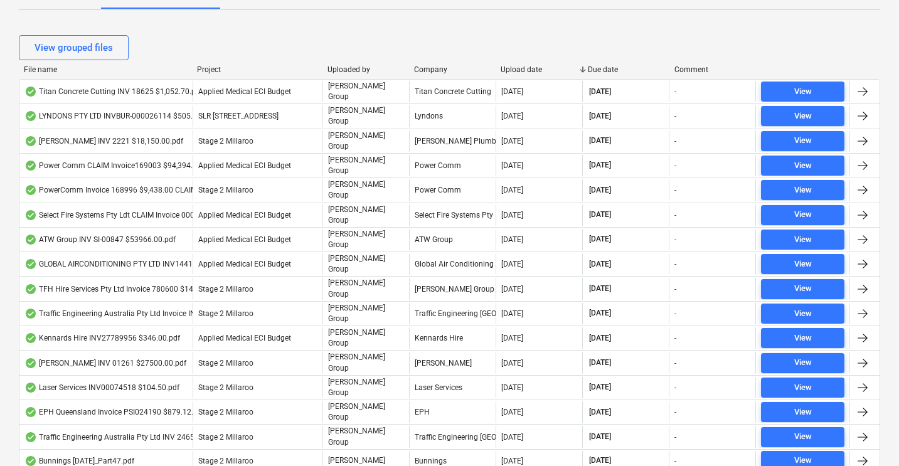
scroll to position [255, 0]
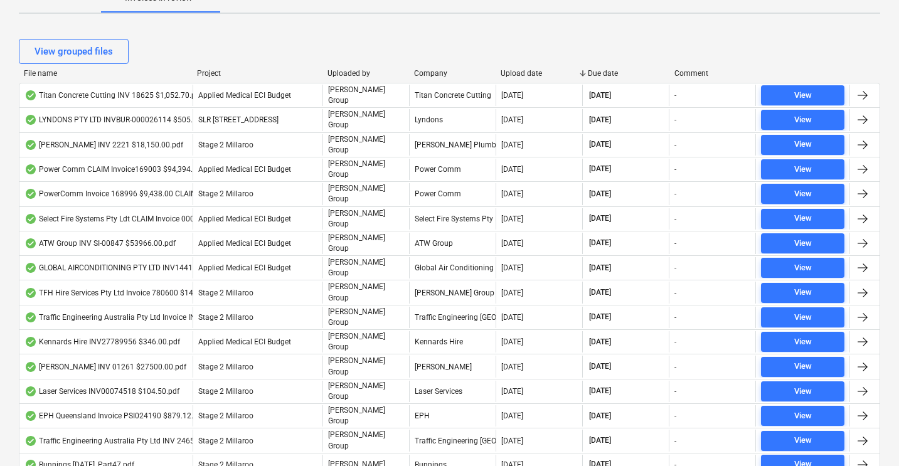
click at [535, 72] on div "Upload date" at bounding box center [539, 73] width 77 height 9
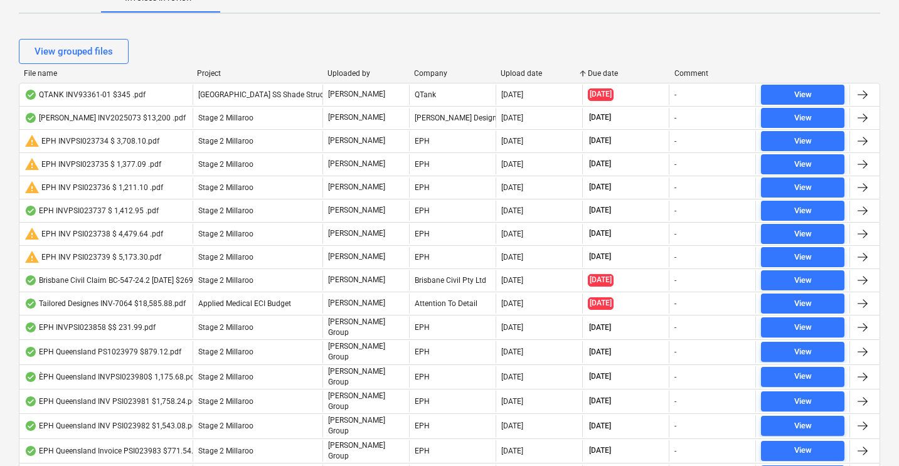
click at [535, 72] on div "Upload date" at bounding box center [539, 73] width 77 height 9
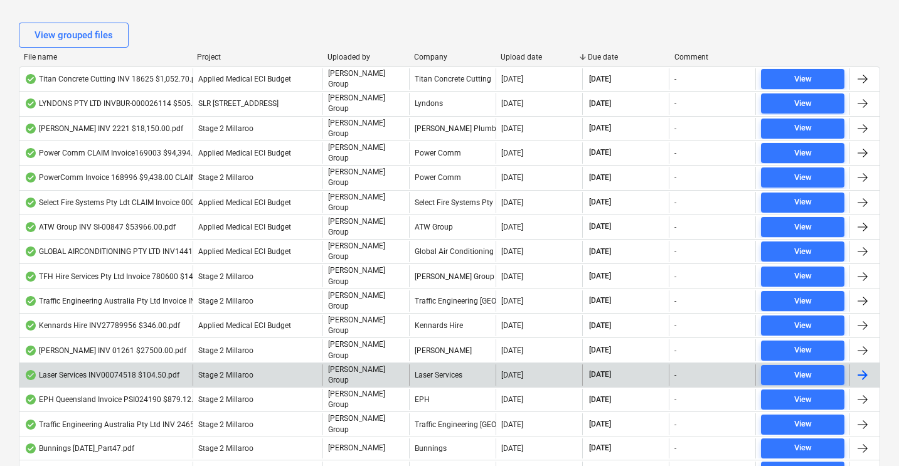
scroll to position [250, 0]
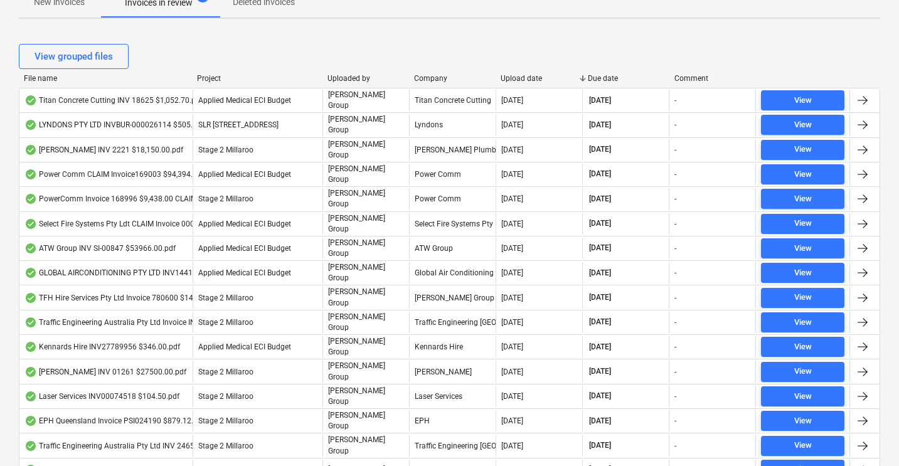
click at [523, 72] on div "View grouped files" at bounding box center [449, 56] width 861 height 35
click at [522, 80] on div "Upload date" at bounding box center [539, 78] width 77 height 9
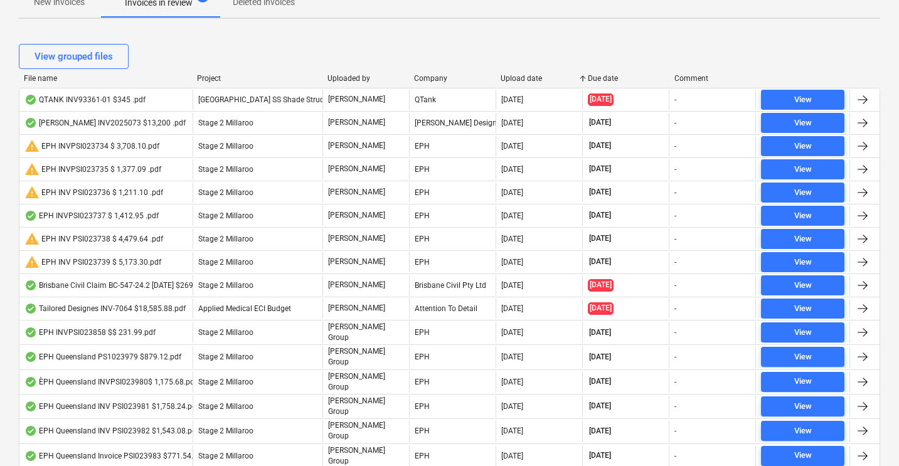
click at [522, 80] on div "Upload date" at bounding box center [539, 78] width 77 height 9
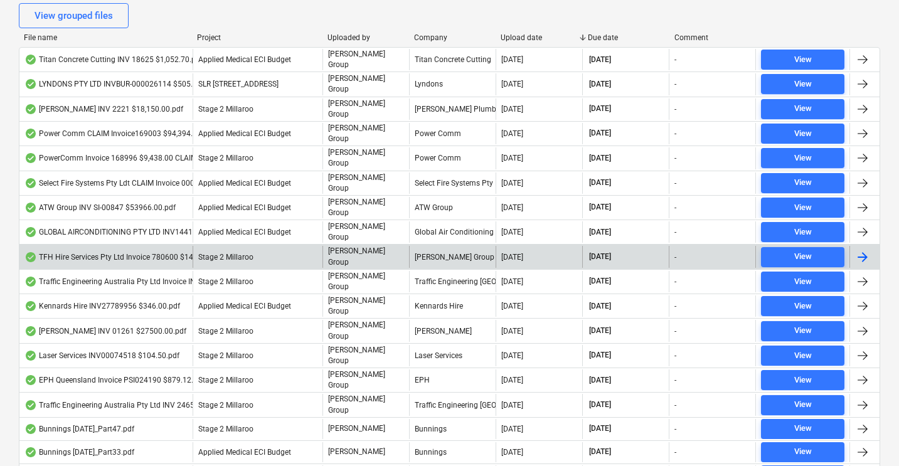
scroll to position [291, 0]
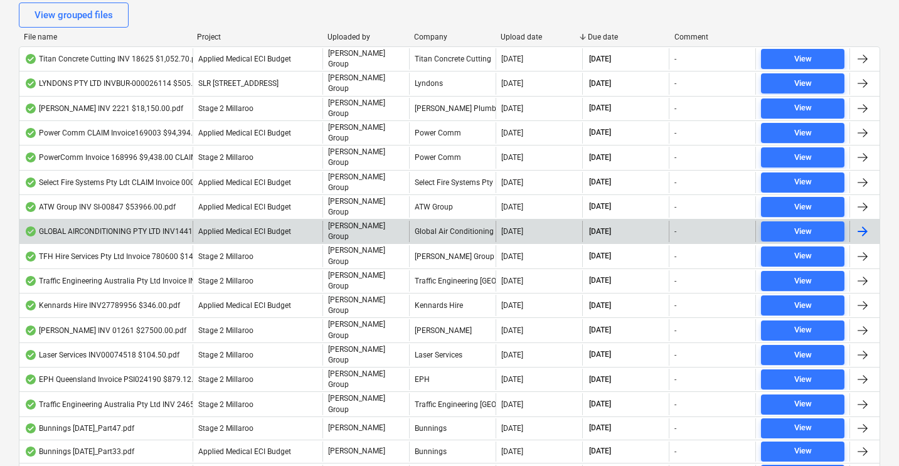
click at [80, 226] on div "GLOBAL AIRCONDITIONING PTY LTD INV144165-3 $61,358.00.pdf" at bounding box center [142, 231] width 236 height 10
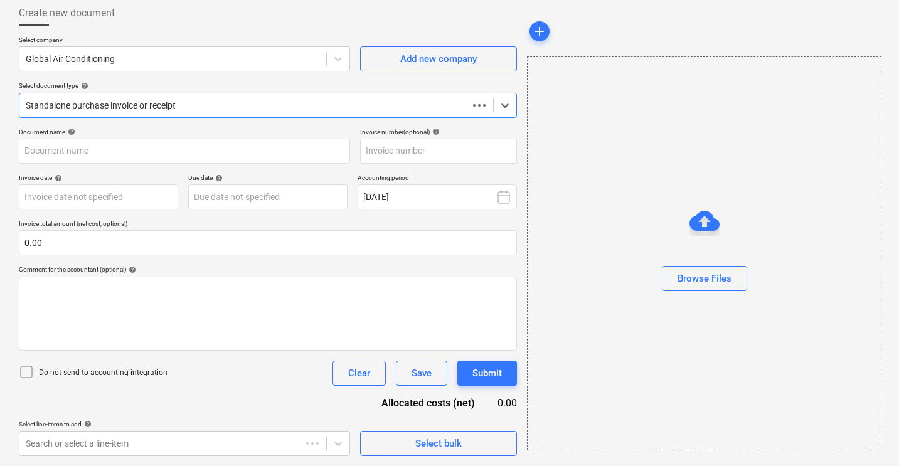
scroll to position [67, 0]
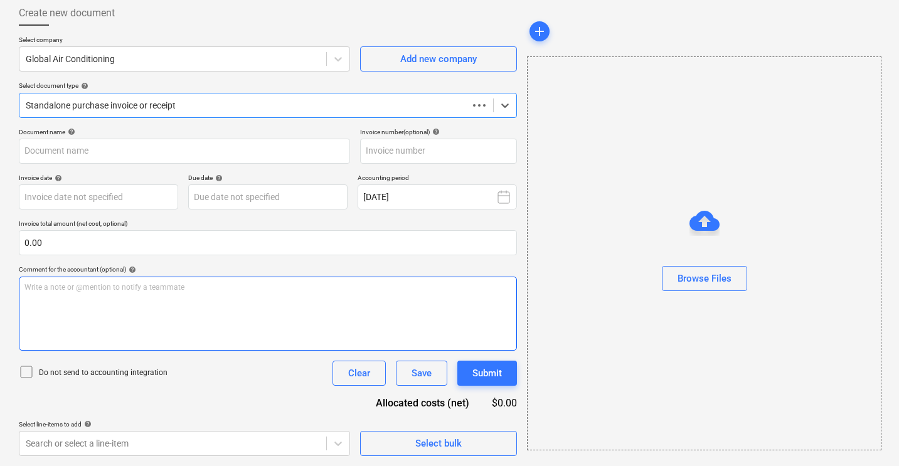
type input "144165-3"
type input "[DATE]"
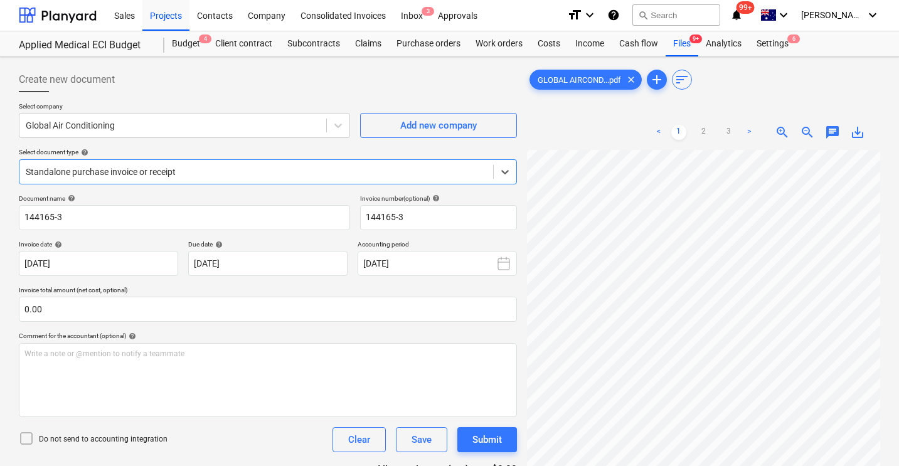
scroll to position [0, 0]
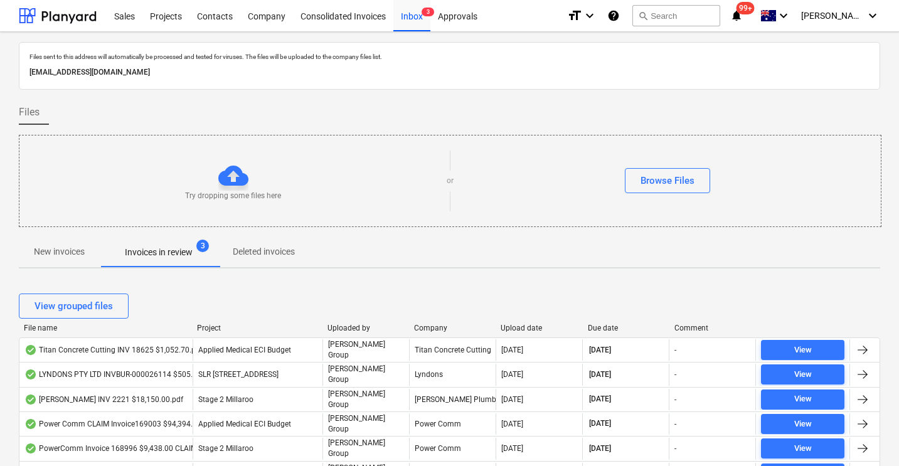
scroll to position [291, 0]
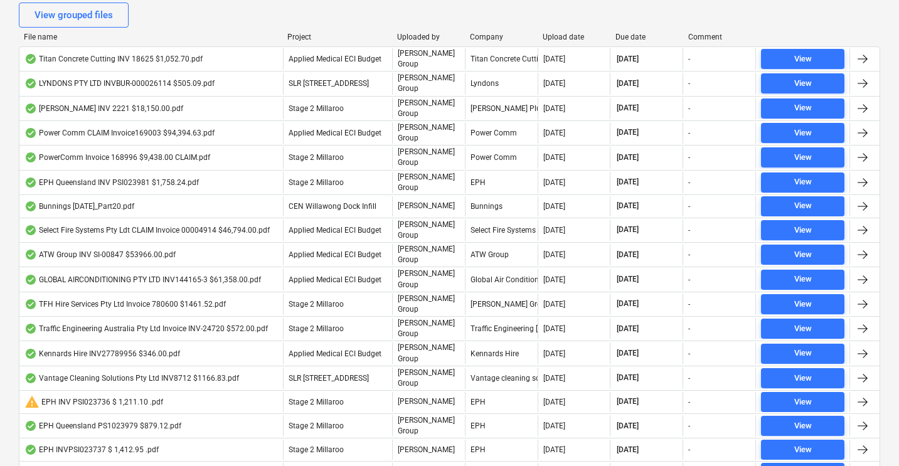
drag, startPoint x: 191, startPoint y: 38, endPoint x: 282, endPoint y: 42, distance: 90.4
click at [282, 42] on div "File name Project Uploaded by Company Upload date Due date Comment" at bounding box center [449, 40] width 861 height 14
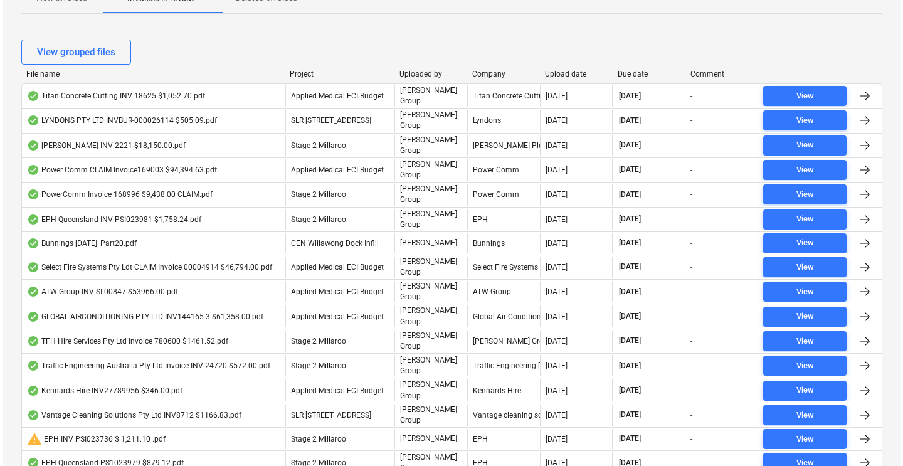
scroll to position [0, 0]
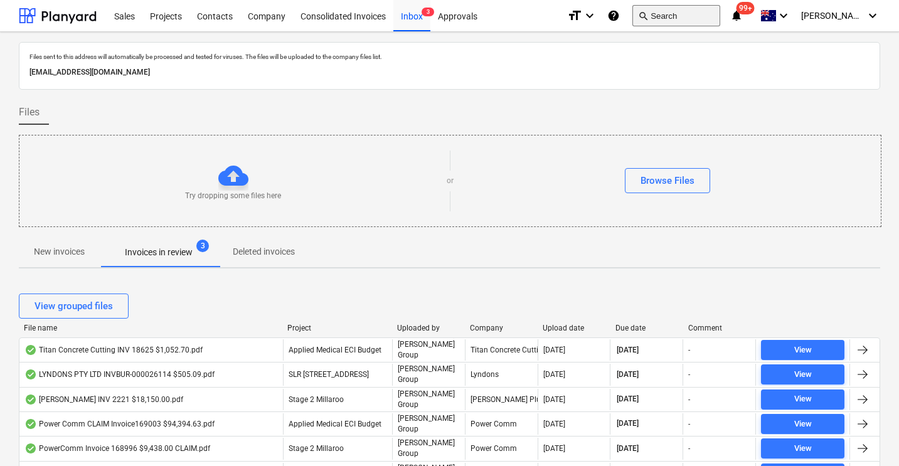
click at [700, 13] on button "search Search" at bounding box center [676, 15] width 88 height 21
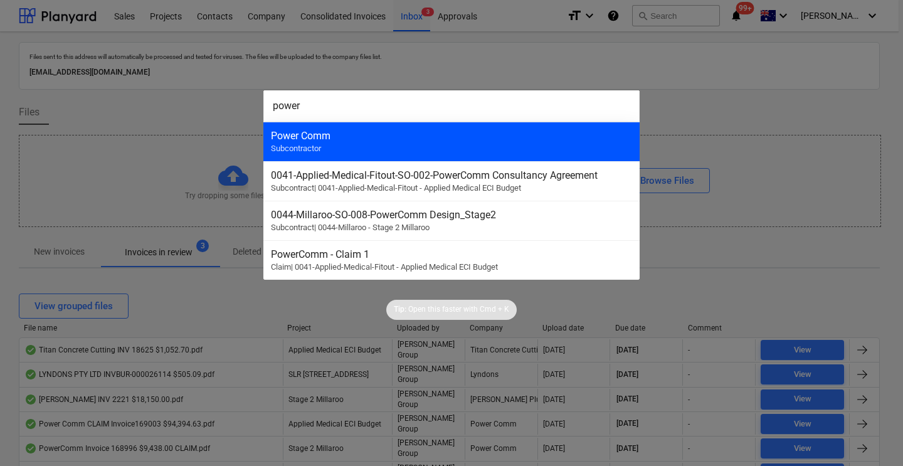
type input "power"
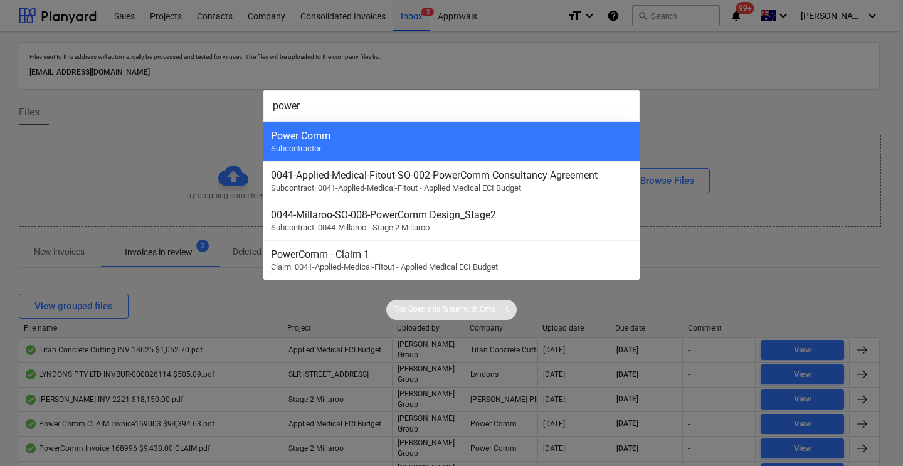
click at [437, 137] on div "Power Comm" at bounding box center [451, 136] width 361 height 12
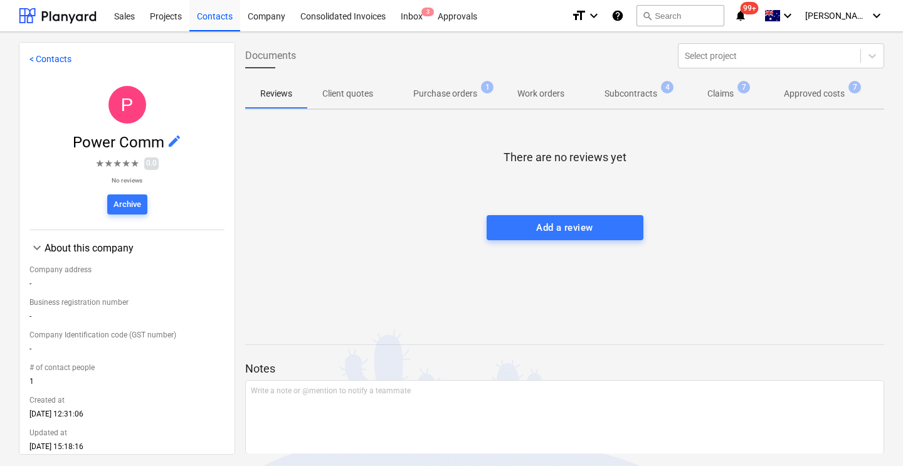
click at [794, 94] on p "Approved costs" at bounding box center [814, 93] width 61 height 13
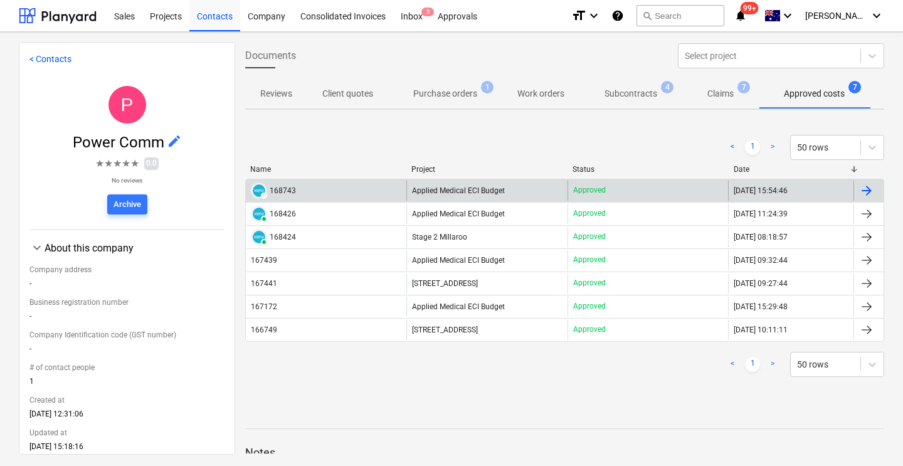
click at [287, 195] on div "DRAFT 168743" at bounding box center [273, 191] width 45 height 16
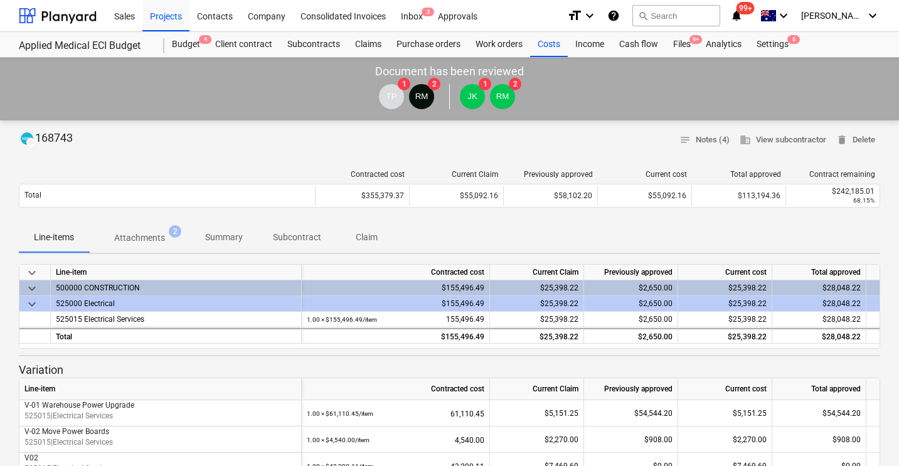
click at [152, 239] on p "Attachments" at bounding box center [139, 237] width 51 height 13
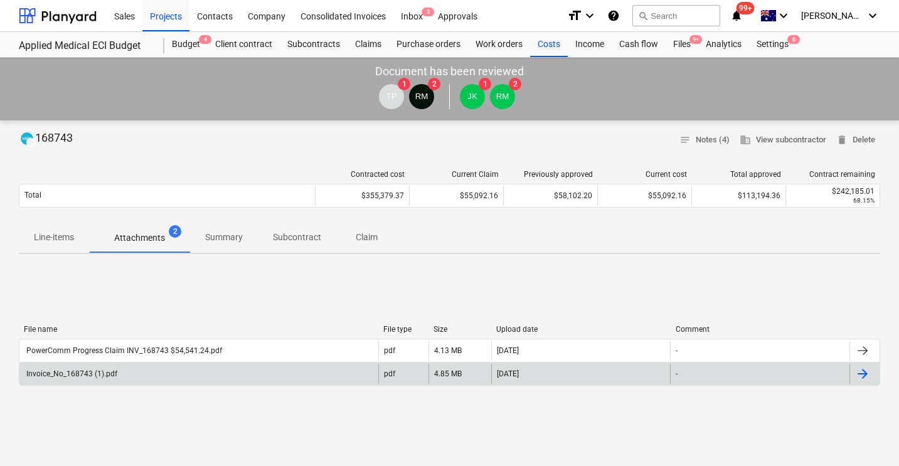
click at [119, 371] on div "Invoice_No_168743 (1).pdf" at bounding box center [198, 374] width 359 height 20
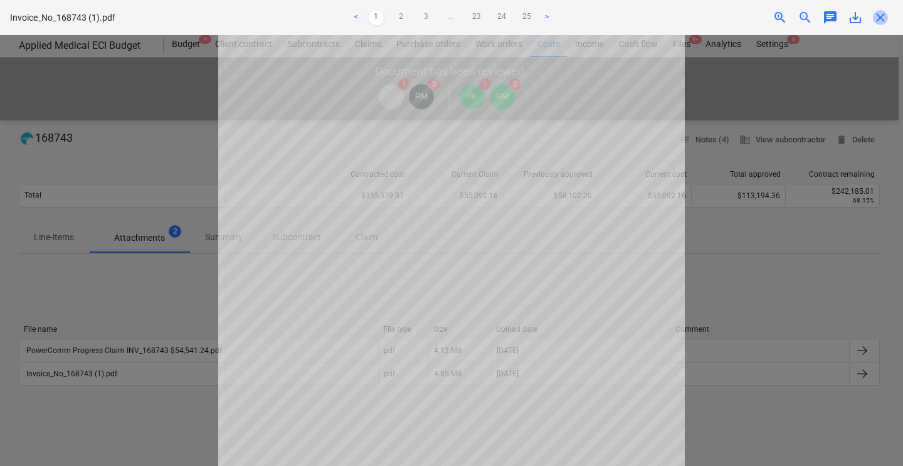
click at [886, 23] on span "close" at bounding box center [880, 17] width 15 height 15
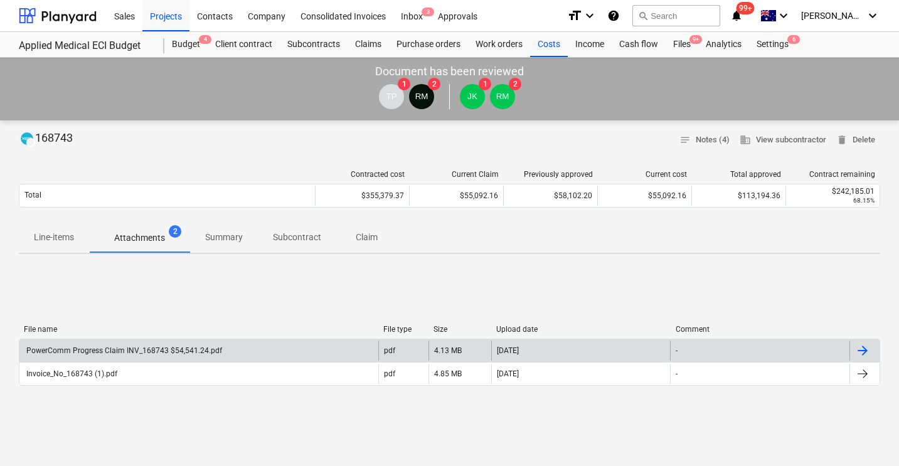
click at [137, 349] on div "PowerComm Progress Claim INV_168743 $54,541.24.pdf" at bounding box center [123, 350] width 198 height 9
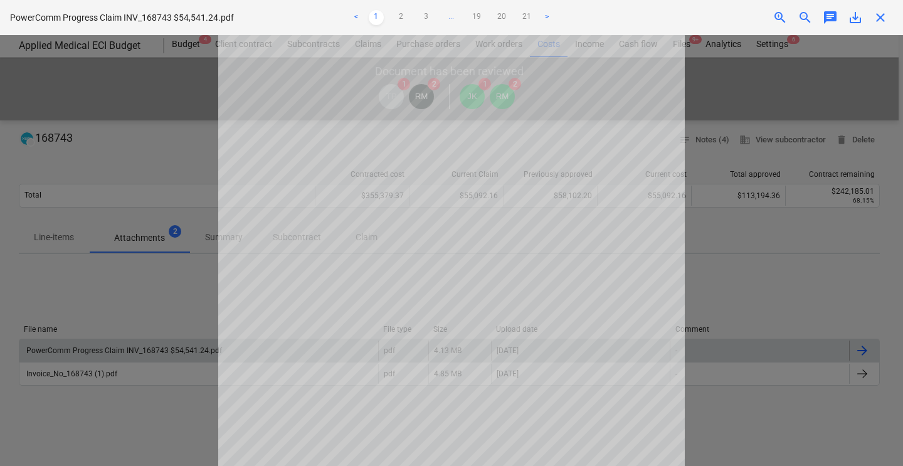
click at [877, 20] on span "close" at bounding box center [880, 17] width 15 height 15
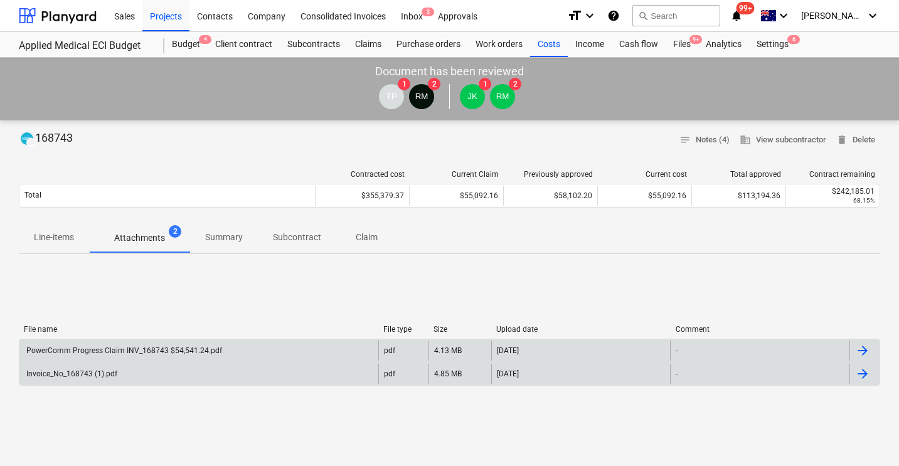
click at [162, 378] on div "Invoice_No_168743 (1).pdf" at bounding box center [198, 374] width 359 height 20
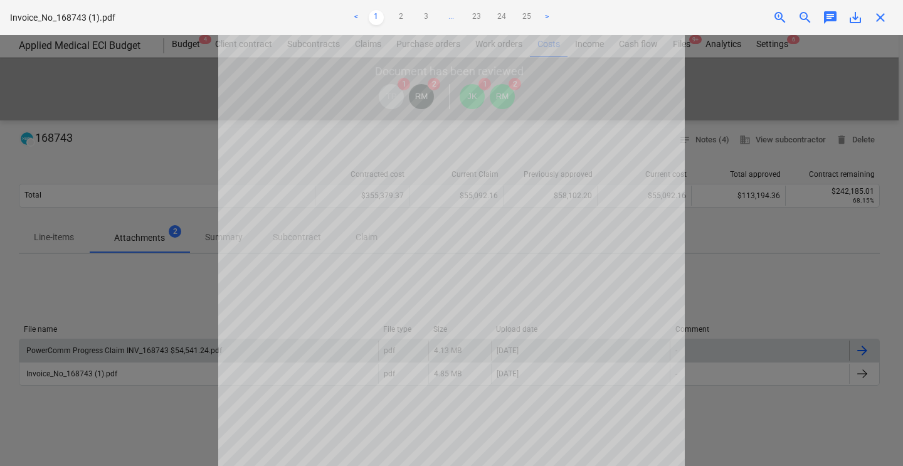
click at [853, 18] on span "save_alt" at bounding box center [855, 17] width 15 height 15
click at [878, 18] on span "close" at bounding box center [880, 17] width 15 height 15
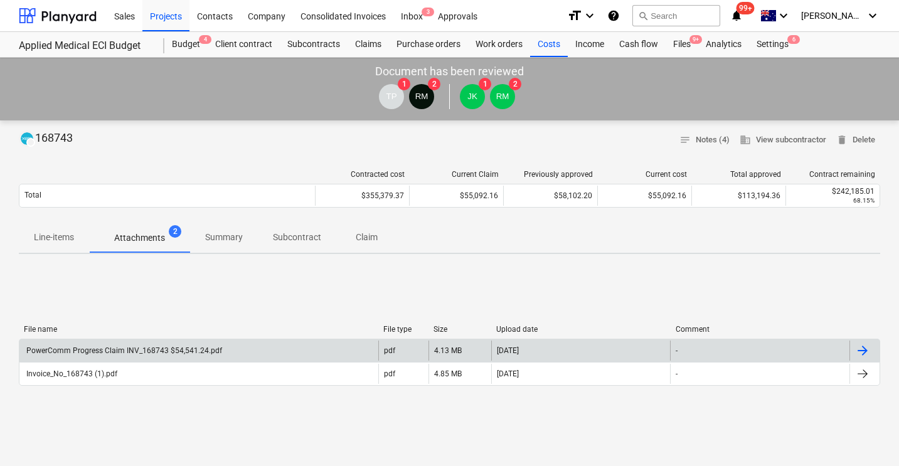
scroll to position [28, 0]
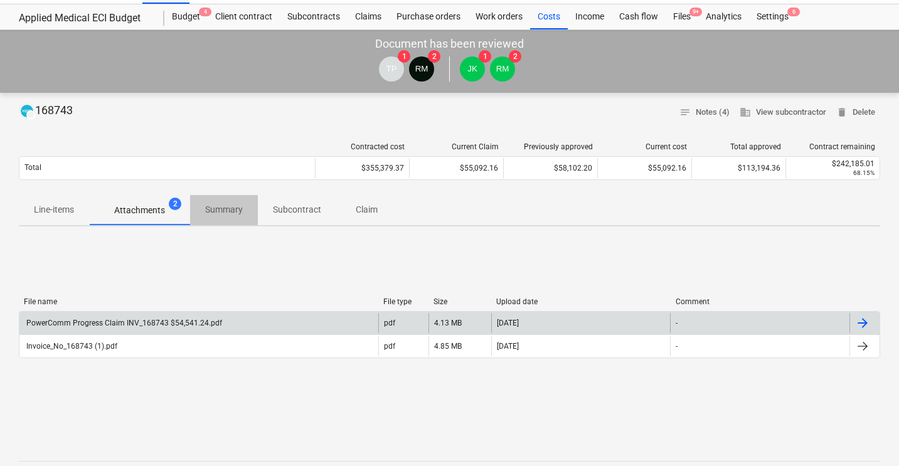
click at [231, 213] on p "Summary" at bounding box center [224, 209] width 38 height 13
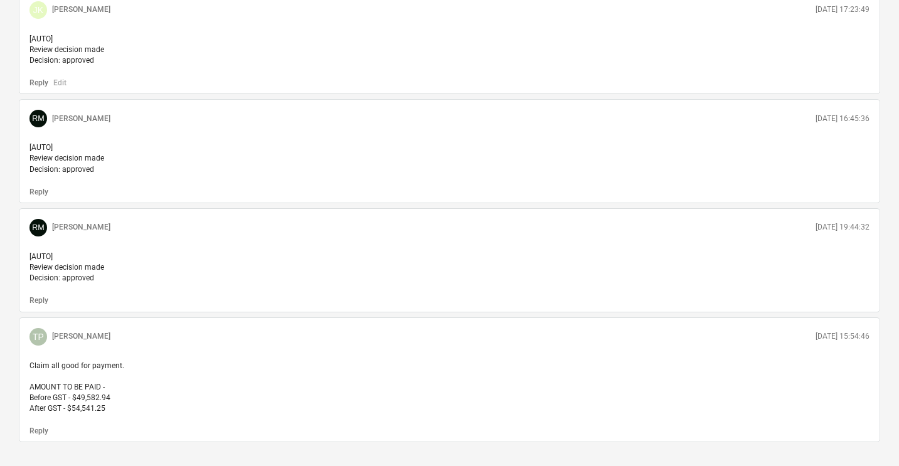
scroll to position [1024, 0]
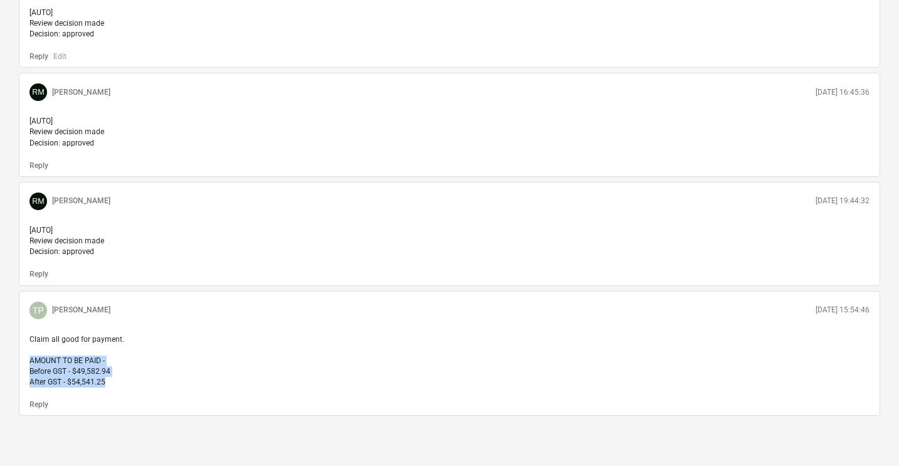
drag, startPoint x: 108, startPoint y: 381, endPoint x: 24, endPoint y: 361, distance: 86.4
click at [24, 361] on div "Claim all good for payment. AMOUNT TO BE PAID - Before GST - $49,582.94 After G…" at bounding box center [449, 361] width 850 height 64
click at [206, 400] on div "Reply" at bounding box center [449, 404] width 850 height 13
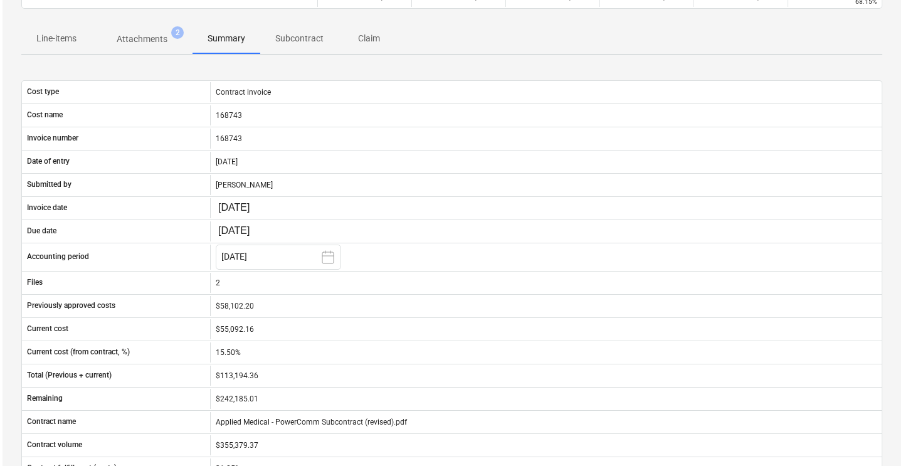
scroll to position [0, 0]
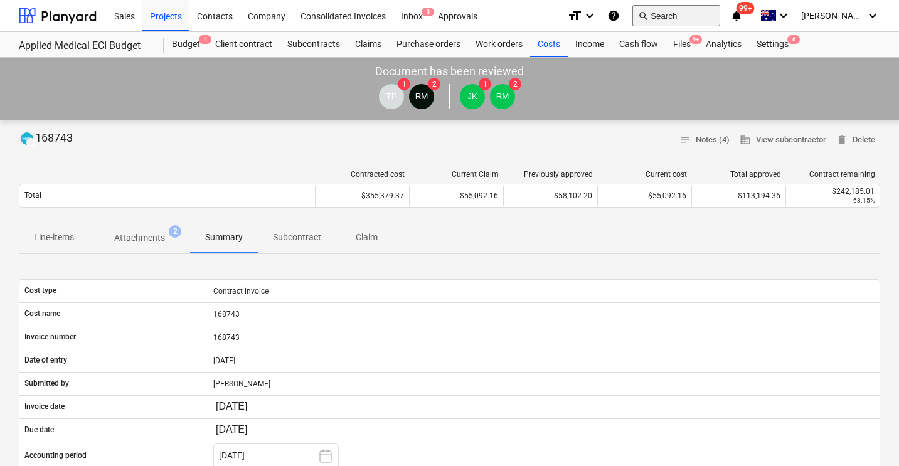
click at [701, 14] on button "search Search" at bounding box center [676, 15] width 88 height 21
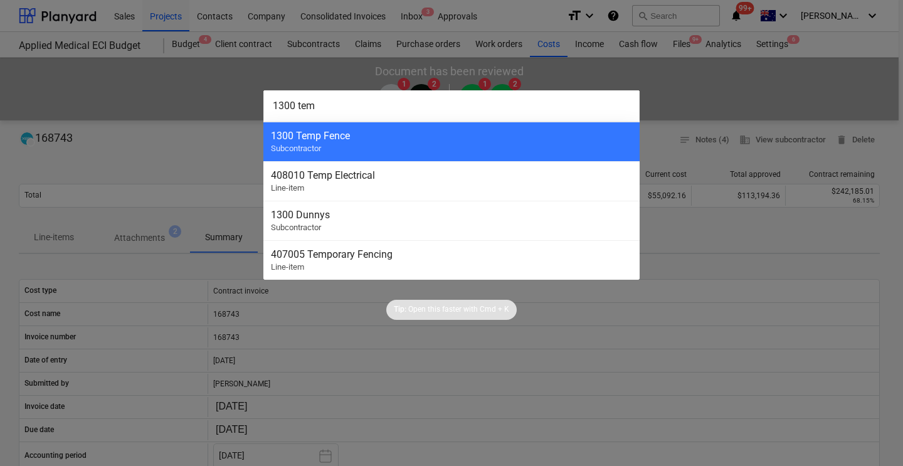
type input "1300 temp"
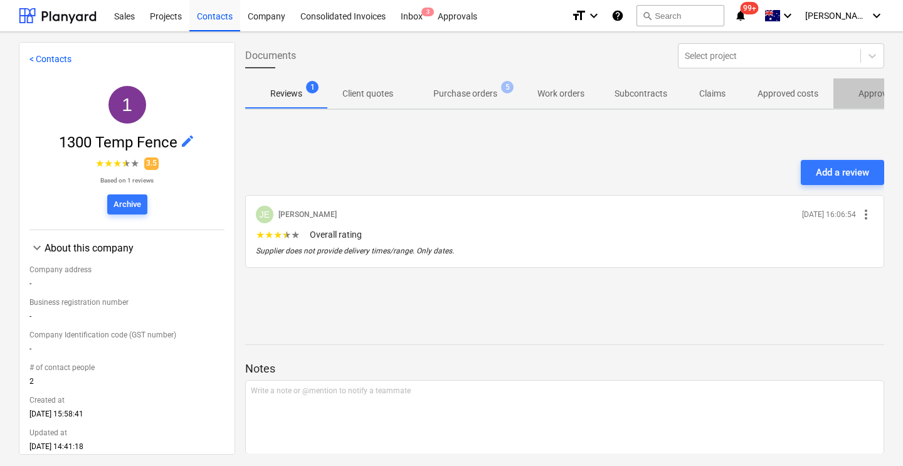
click at [837, 91] on span "Approved other costs 27" at bounding box center [901, 93] width 134 height 23
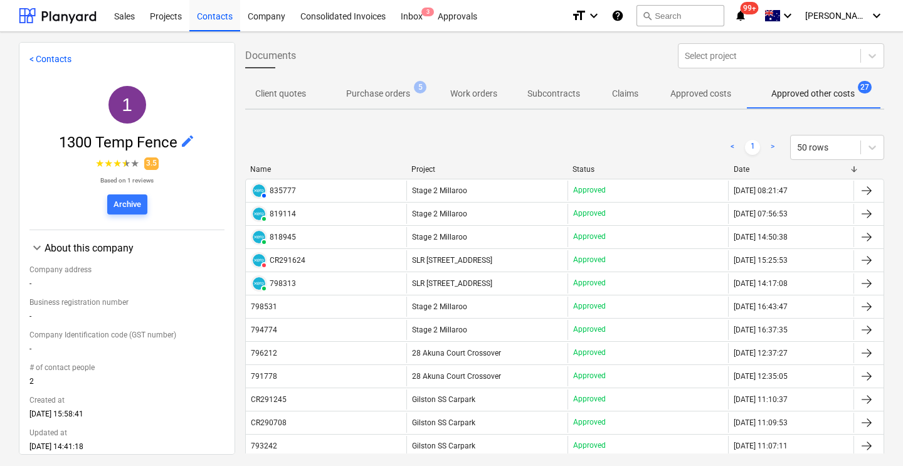
scroll to position [0, 88]
click at [704, 15] on button "search Search" at bounding box center [681, 15] width 88 height 21
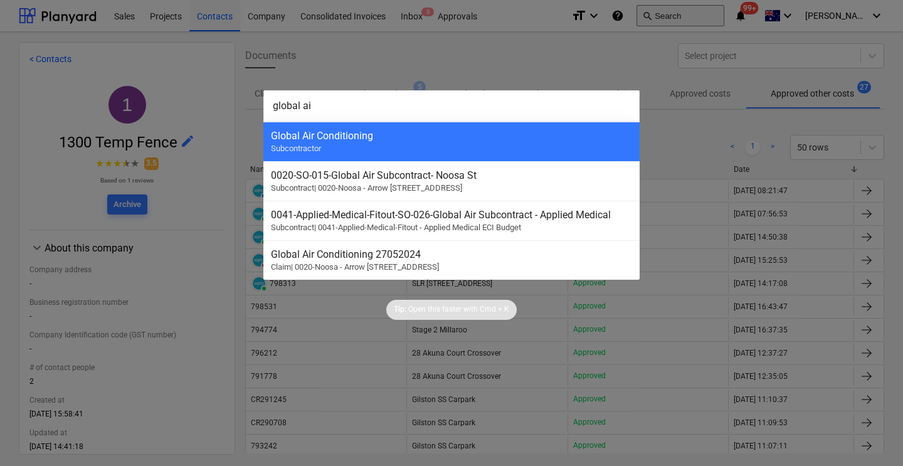
type input "global air"
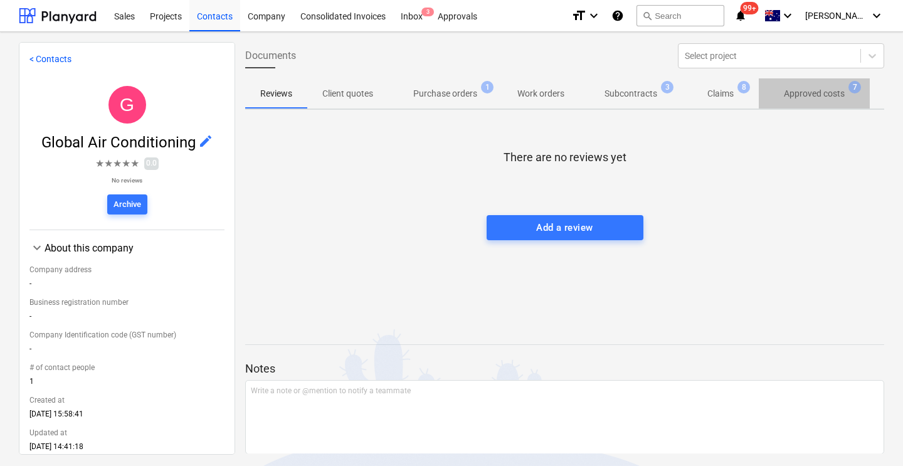
click at [829, 97] on p "Approved costs" at bounding box center [814, 93] width 61 height 13
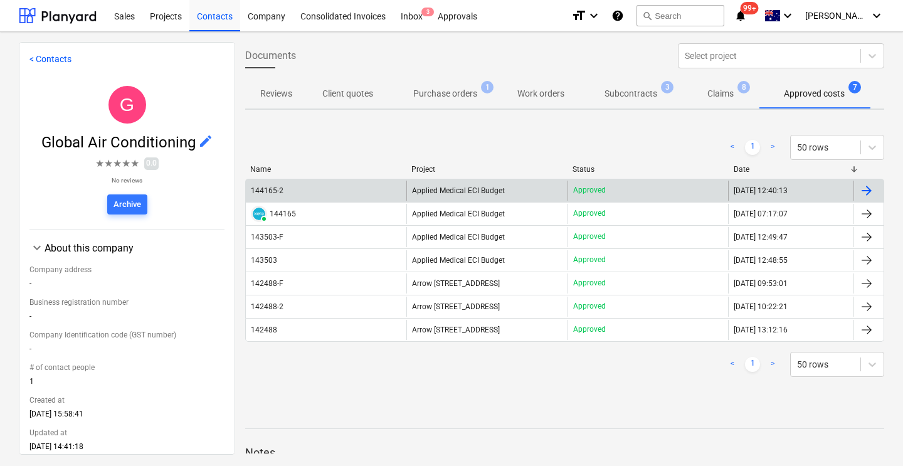
click at [284, 188] on div "144165-2" at bounding box center [268, 190] width 35 height 9
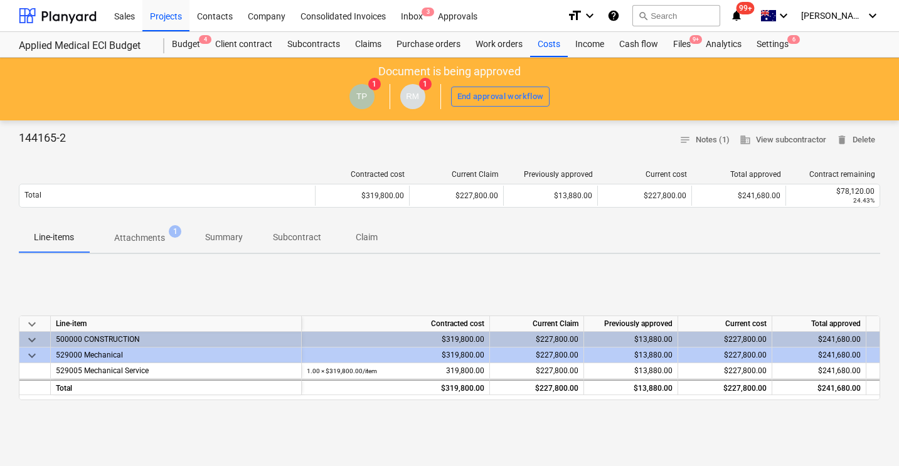
click at [158, 244] on p "Attachments" at bounding box center [139, 237] width 51 height 13
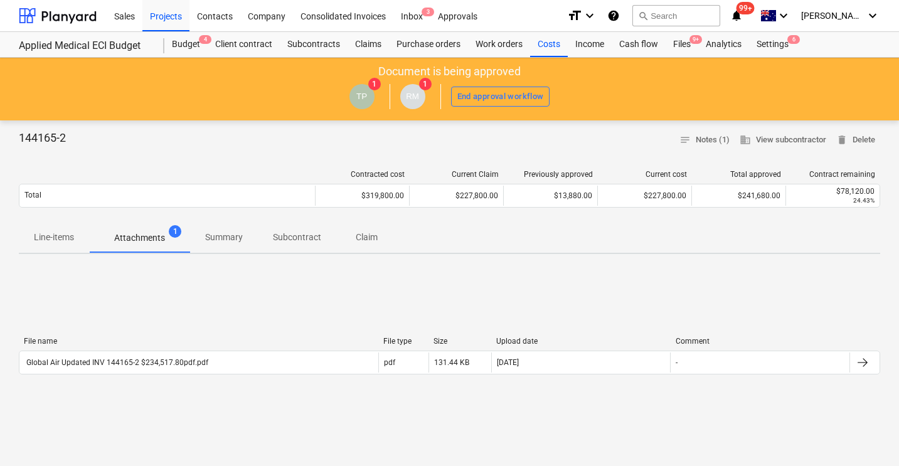
click at [286, 319] on div "File name File type Size Upload date Comment Global Air Updated INV 144165-2 $2…" at bounding box center [449, 358] width 861 height 188
click at [48, 15] on div at bounding box center [58, 15] width 78 height 31
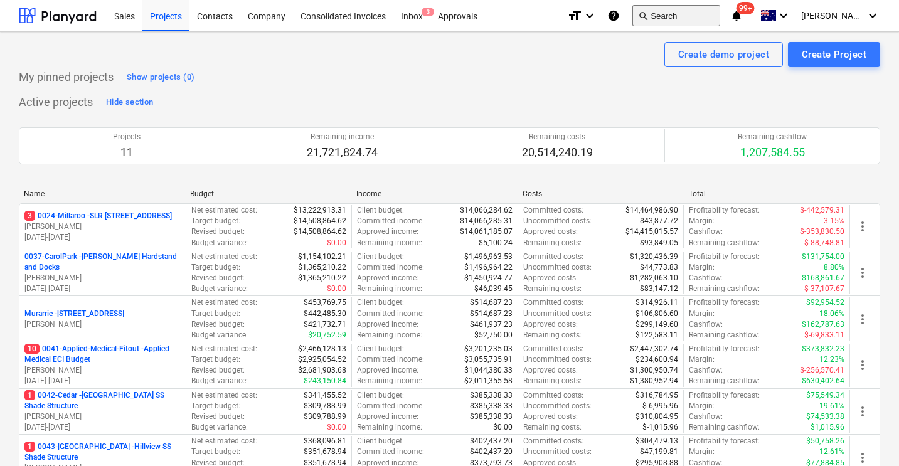
click at [704, 18] on button "search Search" at bounding box center [676, 15] width 88 height 21
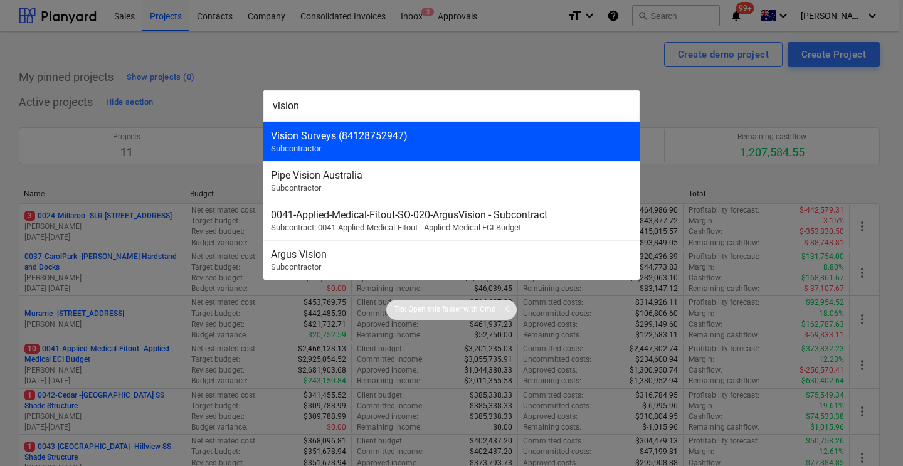
type input "vision"
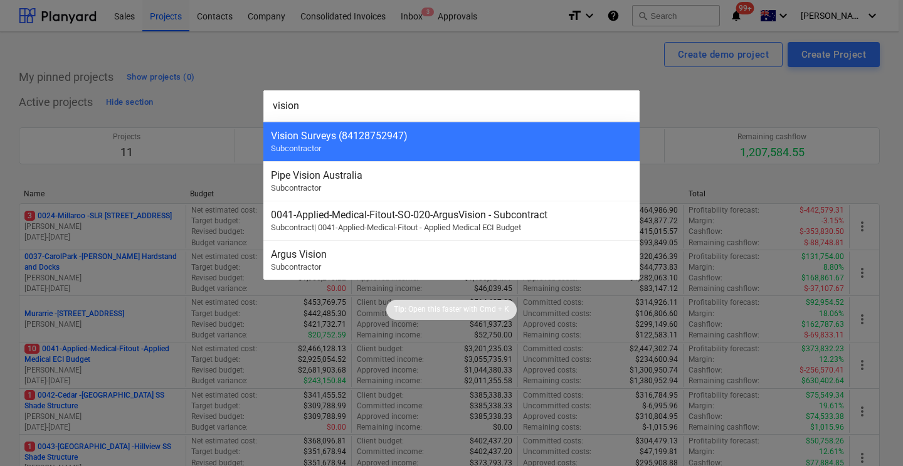
click at [499, 140] on div "Vision Surveys (84128752947)" at bounding box center [451, 136] width 361 height 12
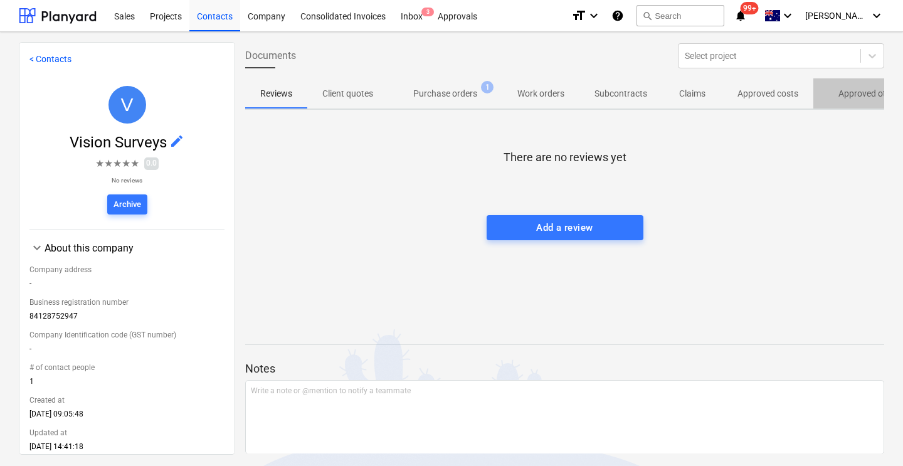
click at [878, 91] on p "Approved other costs" at bounding box center [880, 93] width 83 height 13
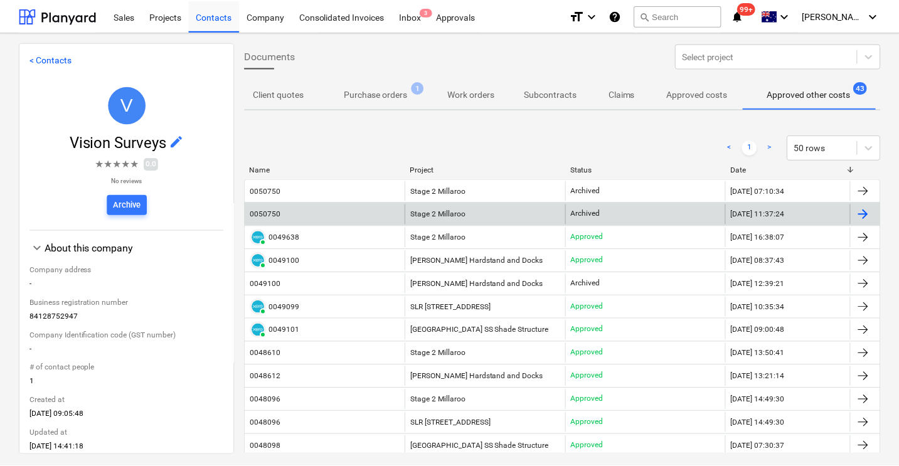
scroll to position [0, 68]
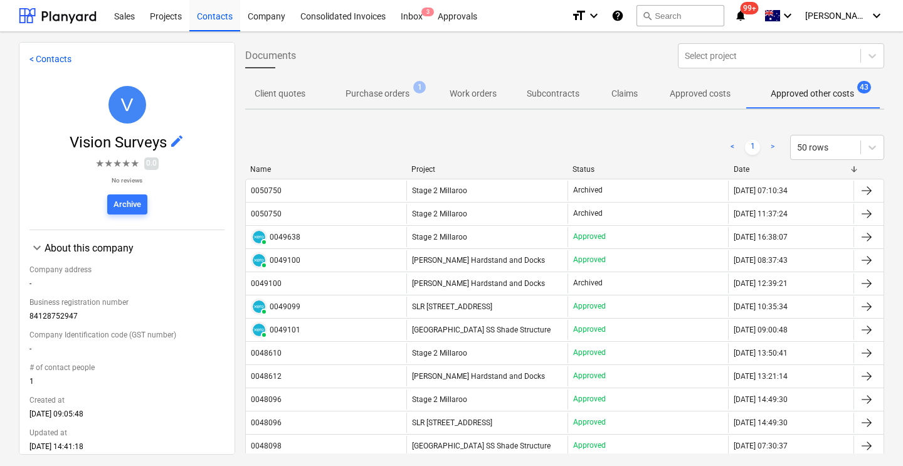
click at [259, 191] on div "0050750" at bounding box center [266, 190] width 31 height 9
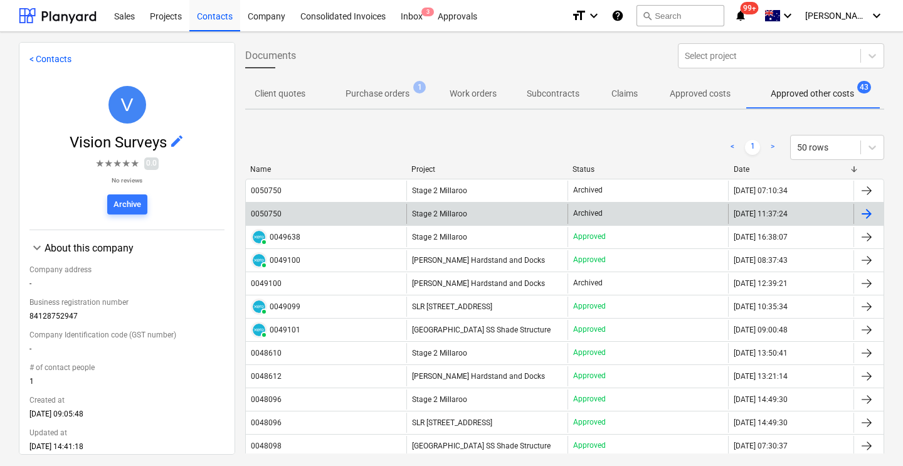
click at [271, 214] on div "0050750" at bounding box center [266, 214] width 31 height 9
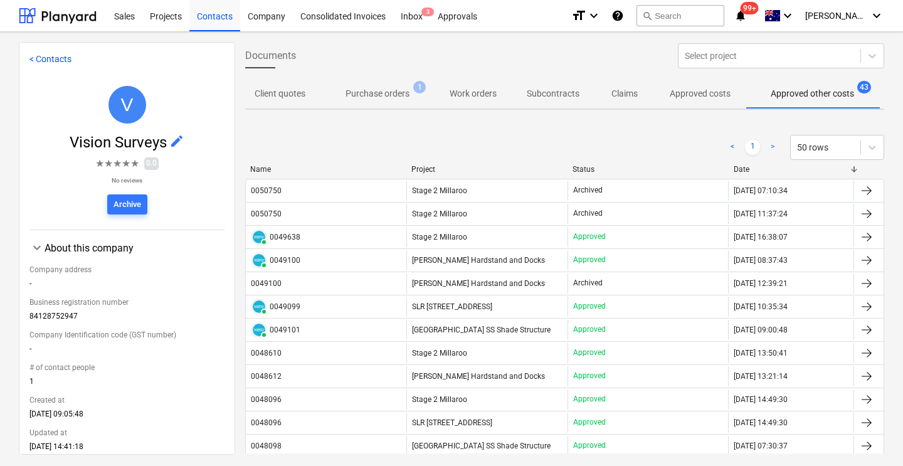
click at [706, 93] on p "Approved costs" at bounding box center [700, 93] width 61 height 13
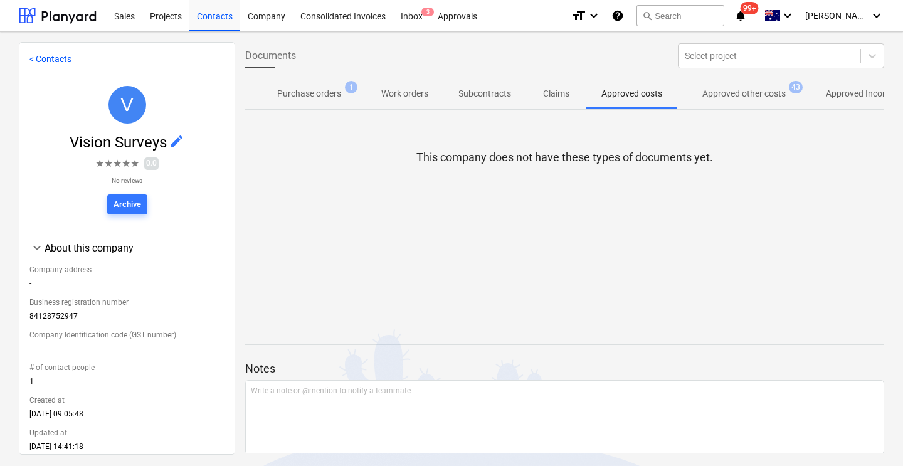
scroll to position [0, 171]
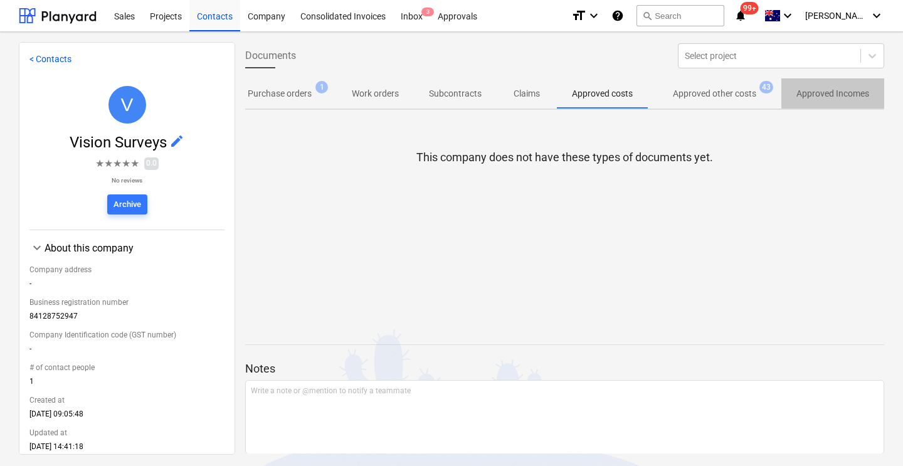
click at [807, 93] on p "Approved Incomes" at bounding box center [833, 93] width 73 height 13
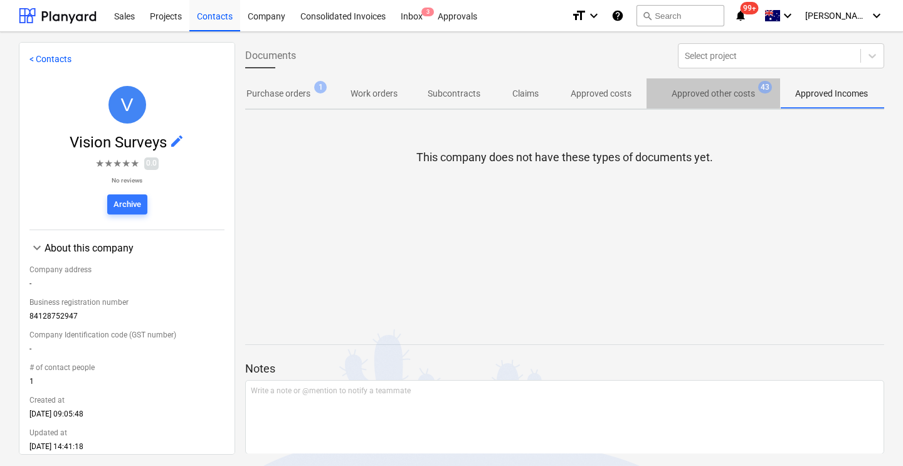
click at [724, 95] on p "Approved other costs" at bounding box center [713, 93] width 83 height 13
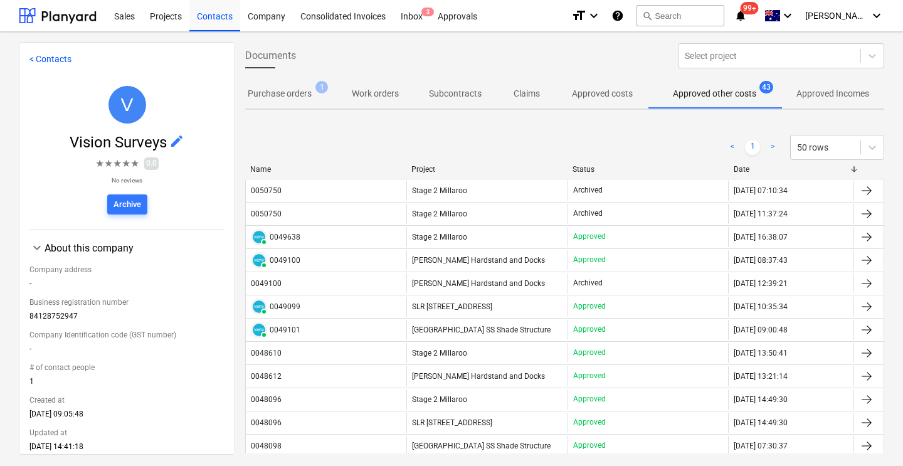
click at [277, 38] on div "< Contacts V Vision Surveys edit ★ ★ ★ ★ ★ 0.0 No reviews Archive keyboard_arro…" at bounding box center [451, 249] width 903 height 434
